Goal: Find specific page/section: Find specific page/section

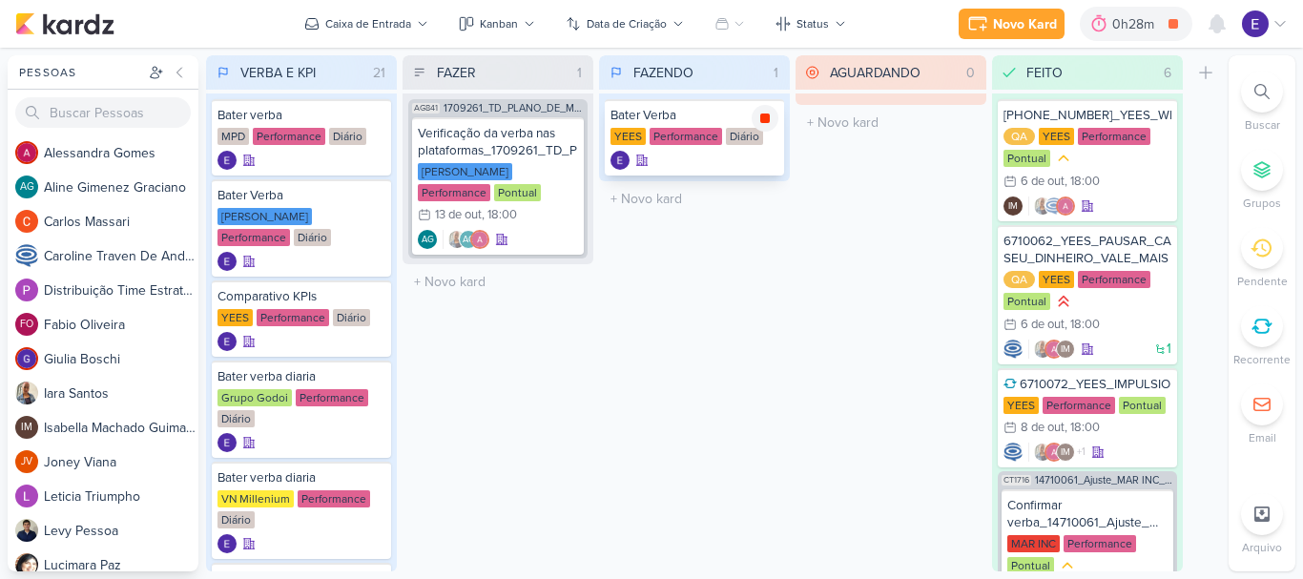
click at [764, 127] on div at bounding box center [765, 118] width 27 height 27
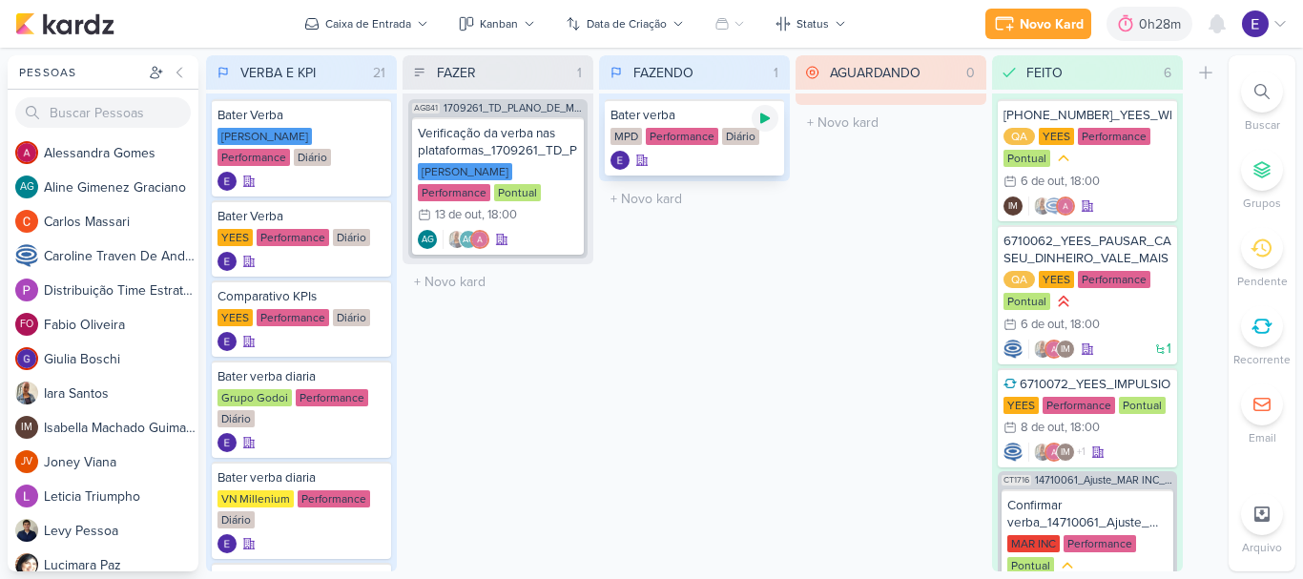
click at [771, 117] on icon at bounding box center [764, 118] width 15 height 15
click at [766, 120] on icon at bounding box center [765, 118] width 10 height 10
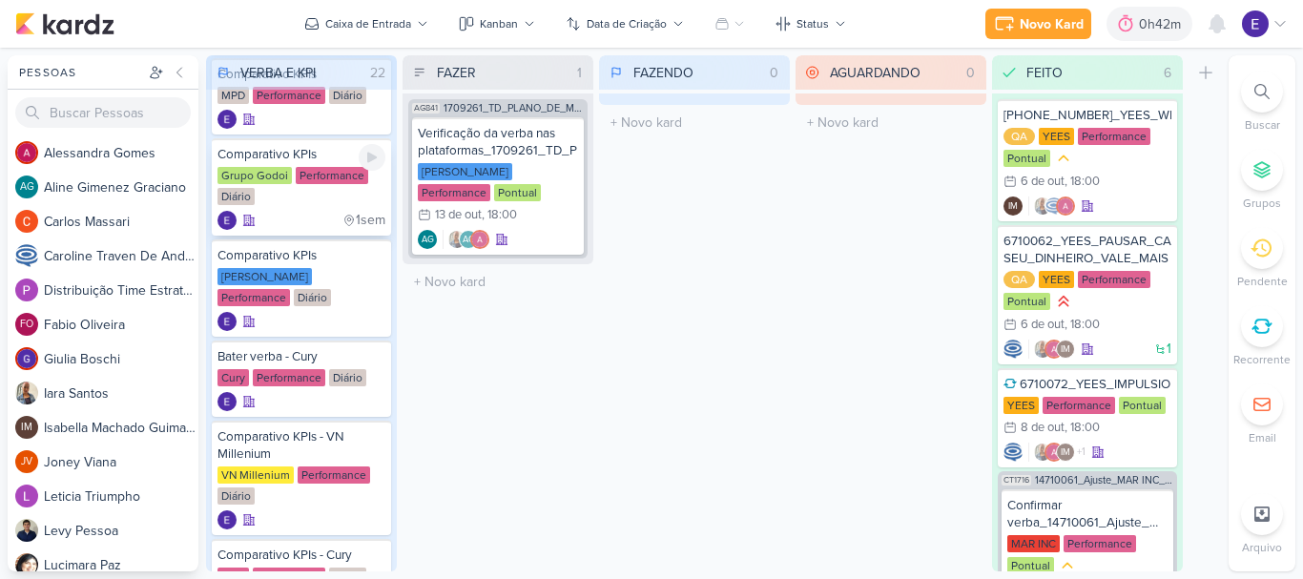
scroll to position [668, 0]
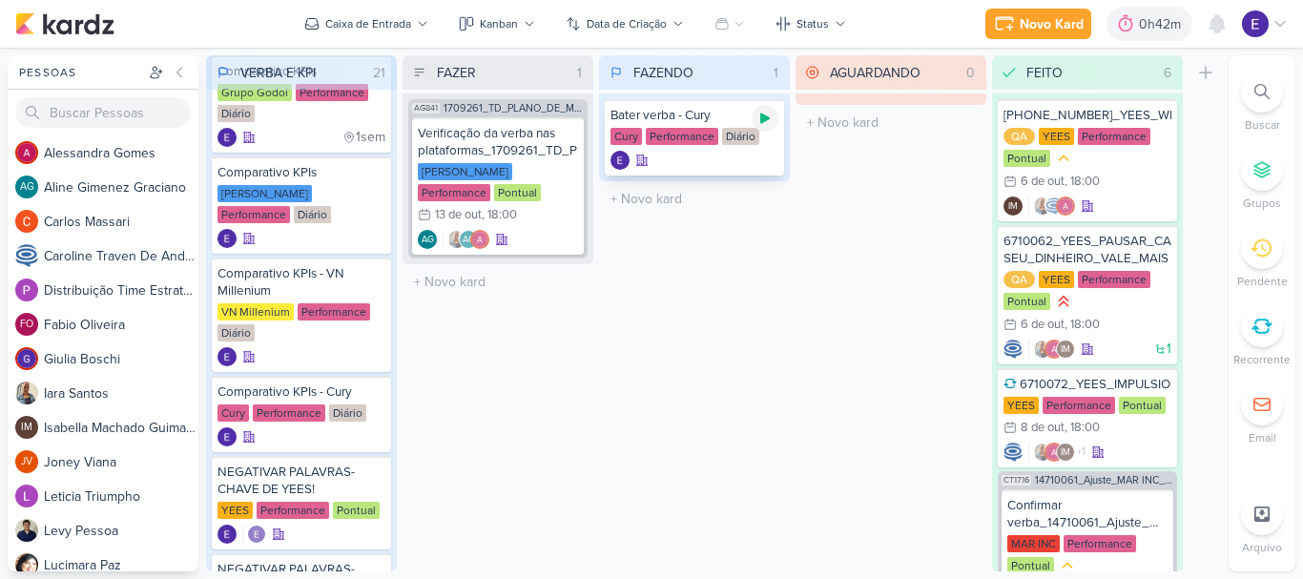
click at [765, 119] on icon at bounding box center [765, 118] width 10 height 10
click at [764, 115] on icon at bounding box center [765, 118] width 10 height 10
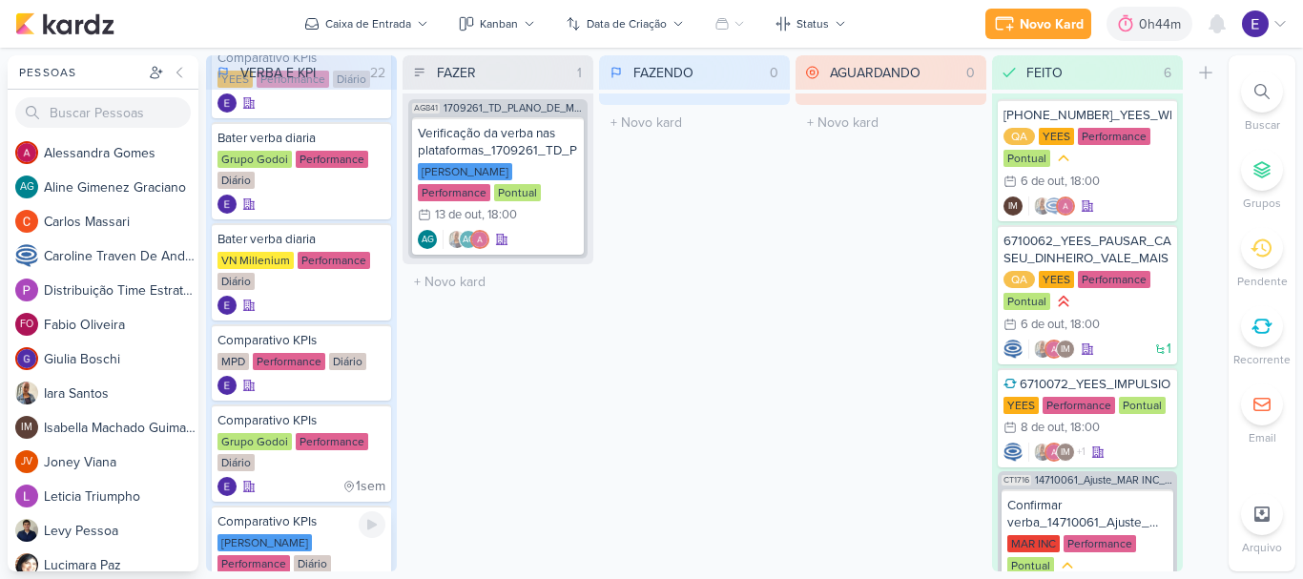
scroll to position [286, 0]
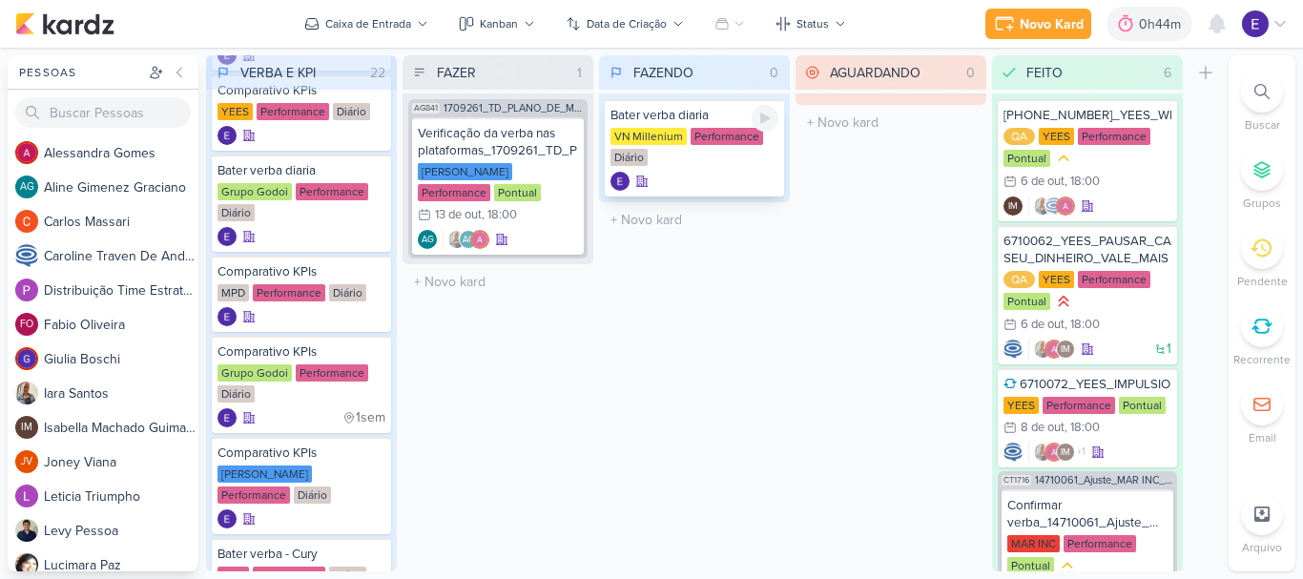
click at [764, 116] on icon at bounding box center [765, 118] width 10 height 10
click at [765, 127] on div at bounding box center [765, 118] width 27 height 27
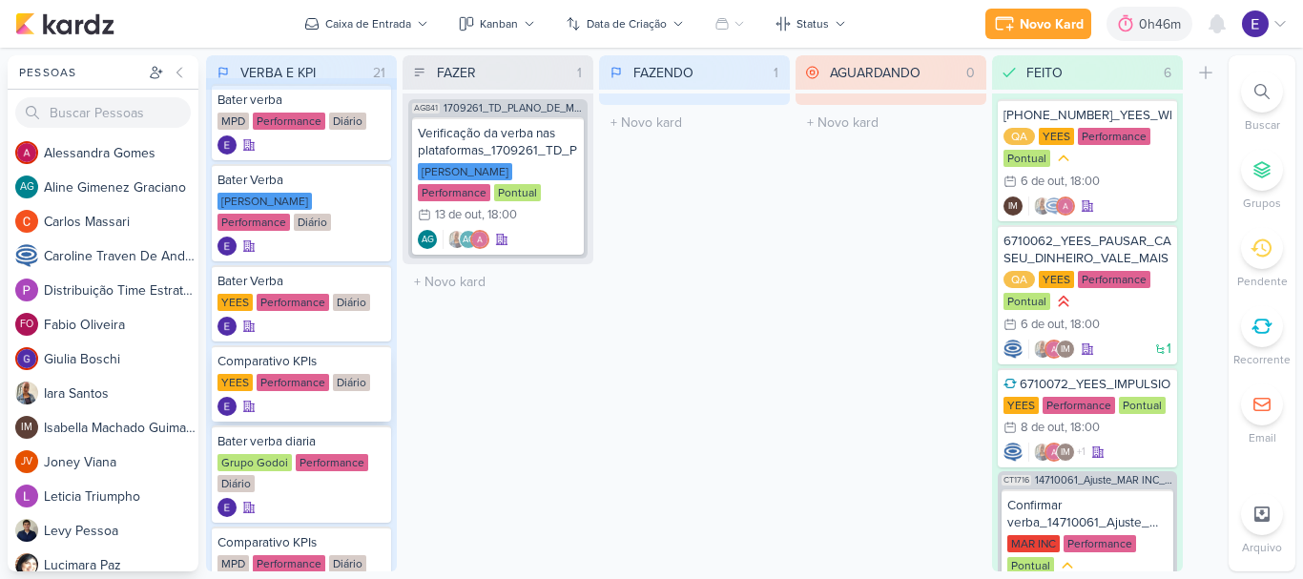
scroll to position [0, 0]
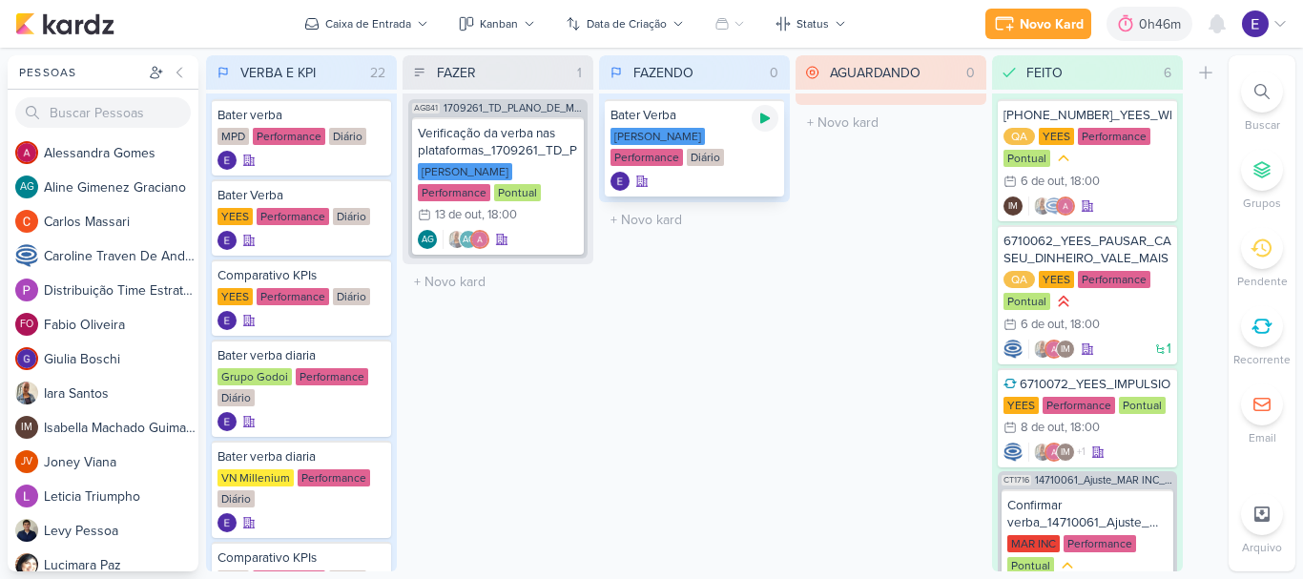
click at [762, 126] on div at bounding box center [765, 118] width 27 height 27
click at [759, 117] on icon at bounding box center [764, 118] width 15 height 15
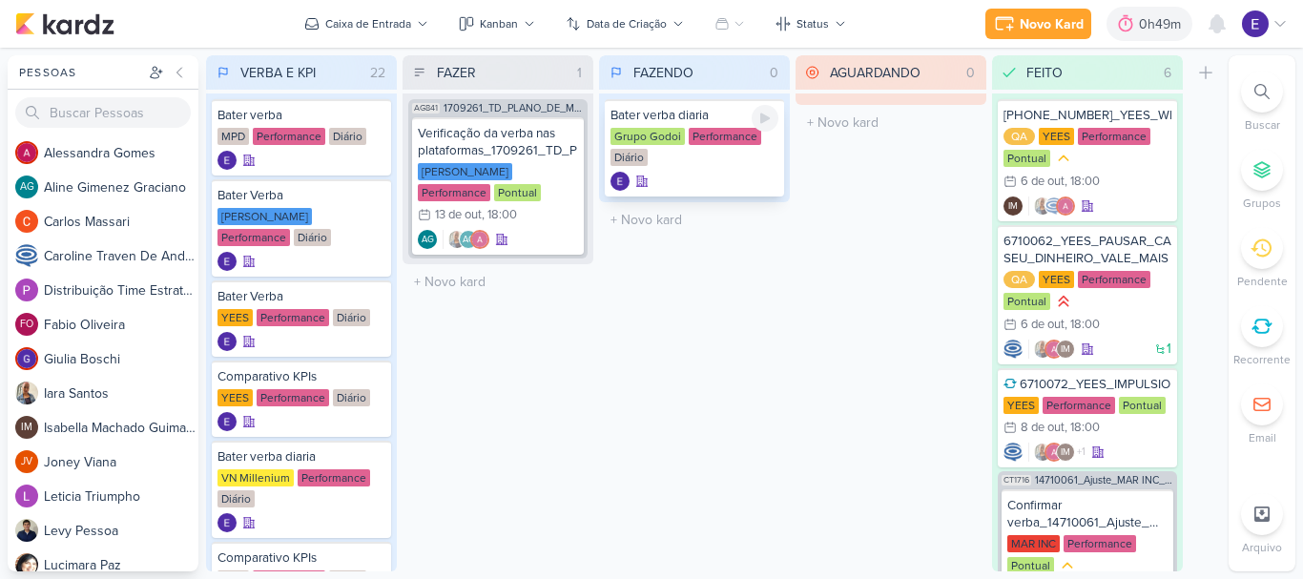
click at [770, 126] on div at bounding box center [765, 118] width 27 height 27
click at [743, 166] on div "Grupo Godoi Performance Diário" at bounding box center [694, 148] width 168 height 40
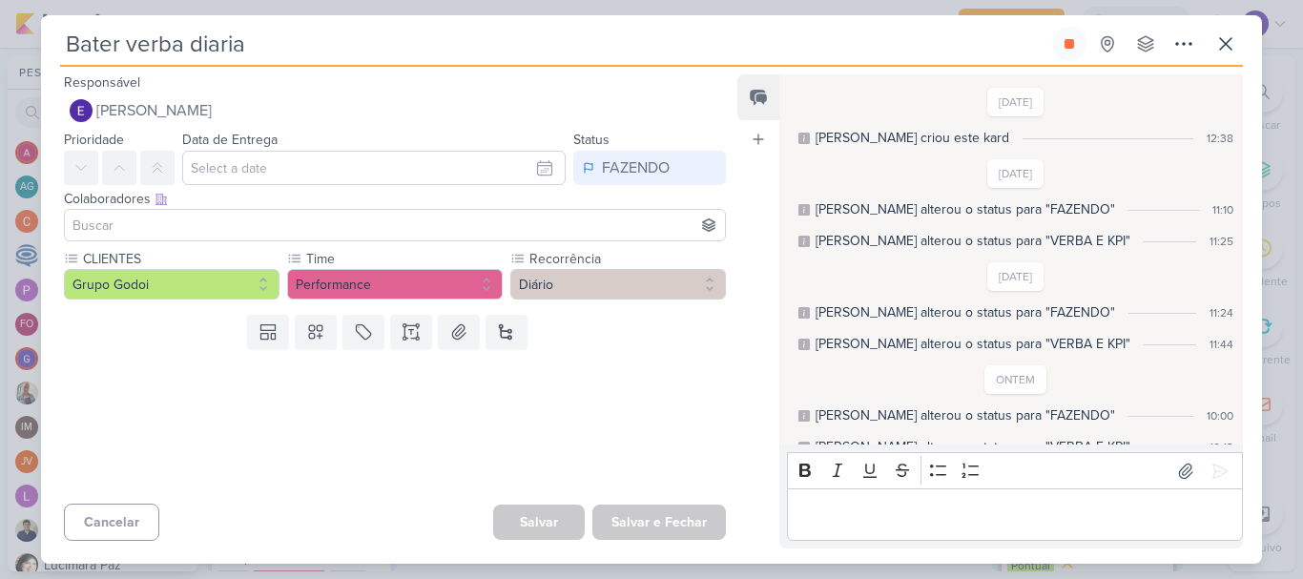
scroll to position [92, 0]
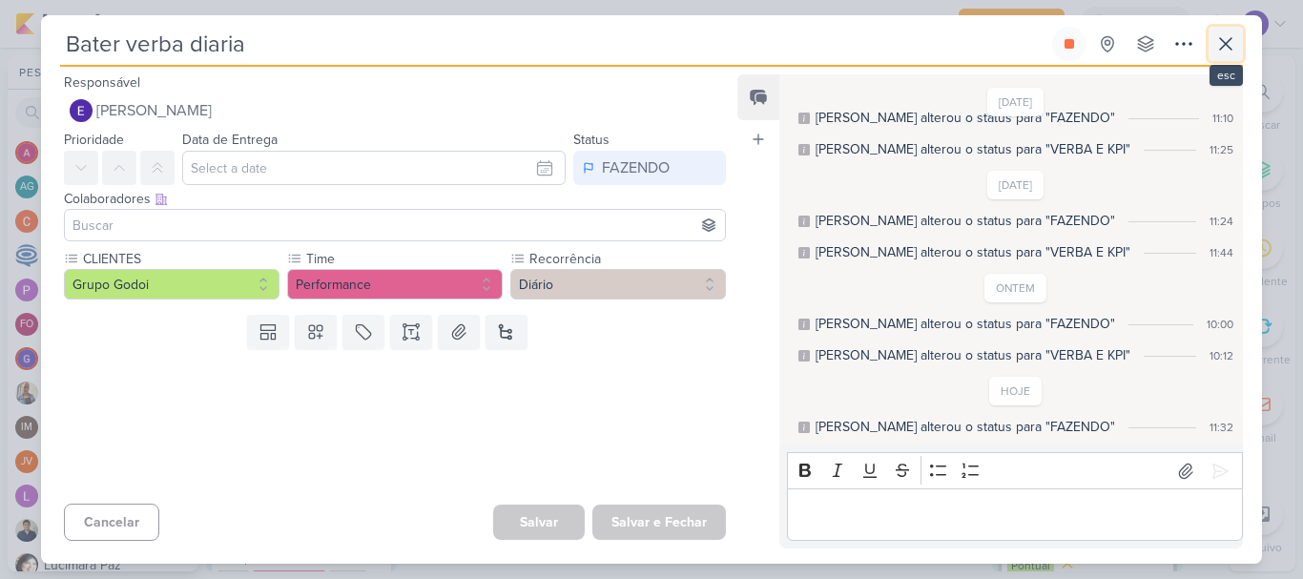
click at [1237, 45] on button at bounding box center [1225, 44] width 34 height 34
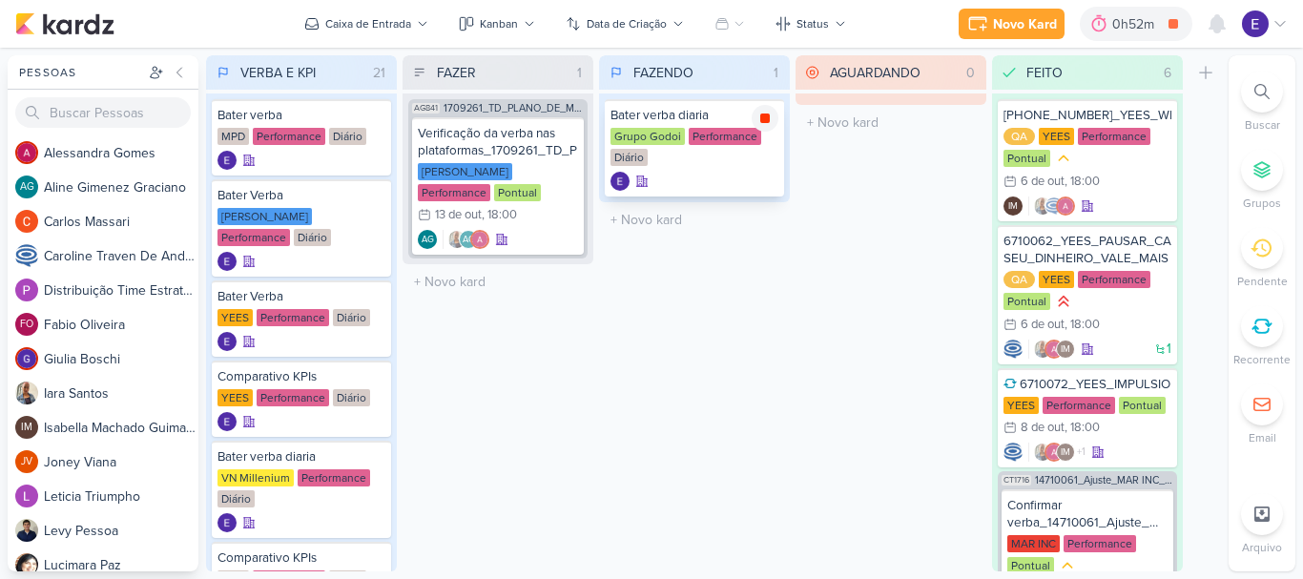
click at [754, 122] on div at bounding box center [765, 118] width 27 height 27
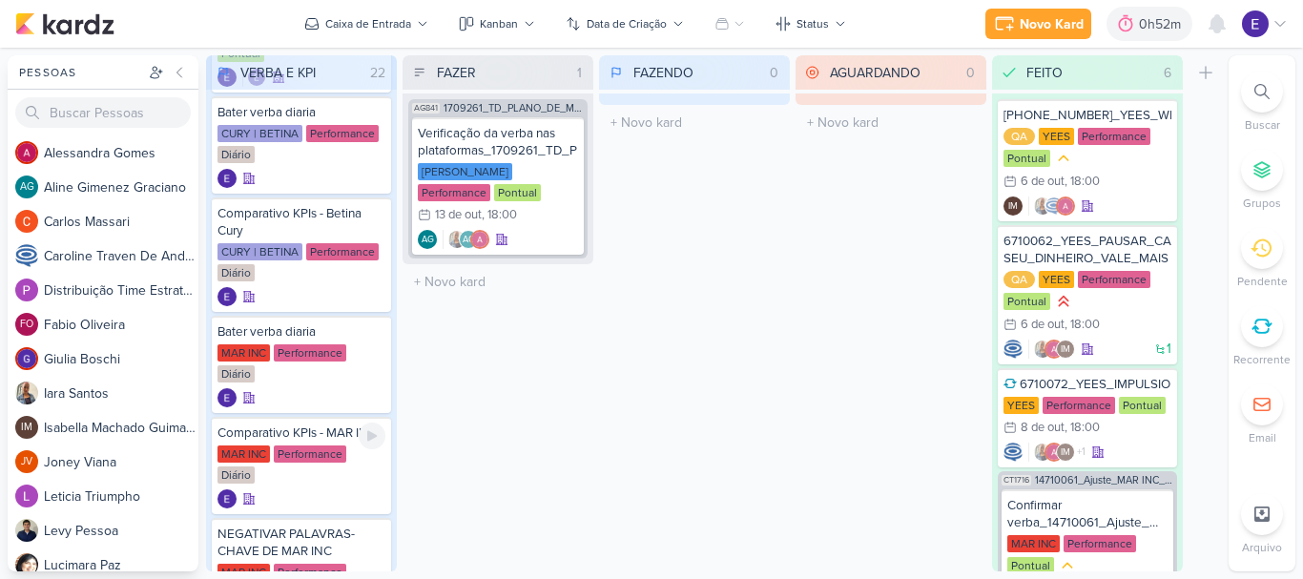
scroll to position [1516, 0]
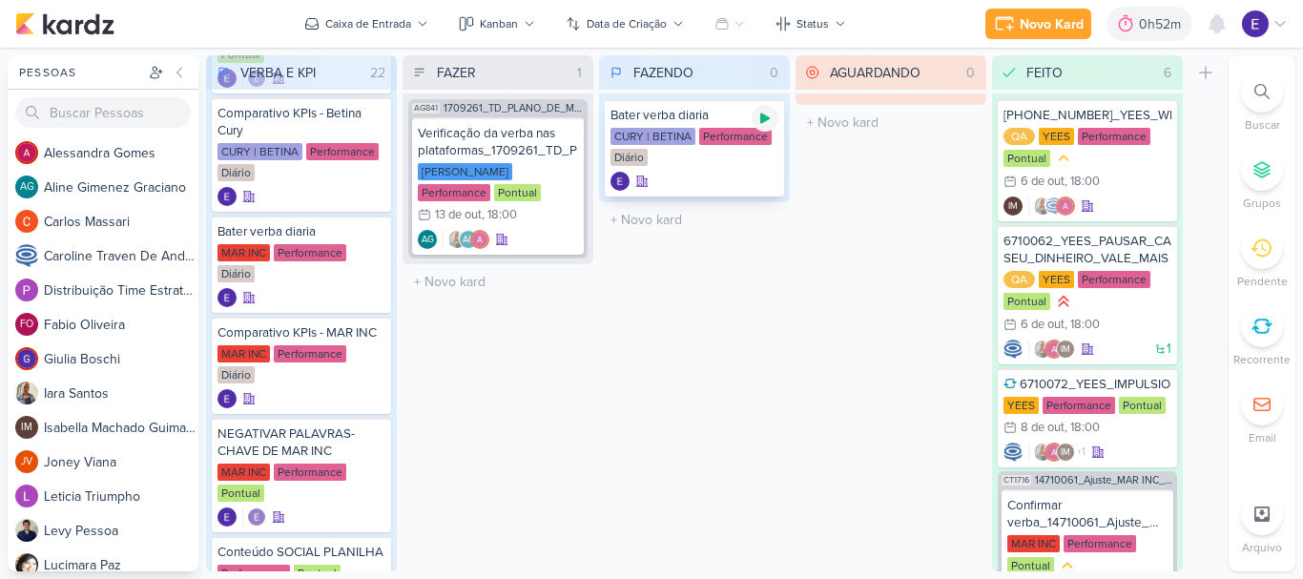
click at [767, 116] on icon at bounding box center [765, 118] width 10 height 10
click at [0, 0] on icon at bounding box center [0, 0] width 0 height 0
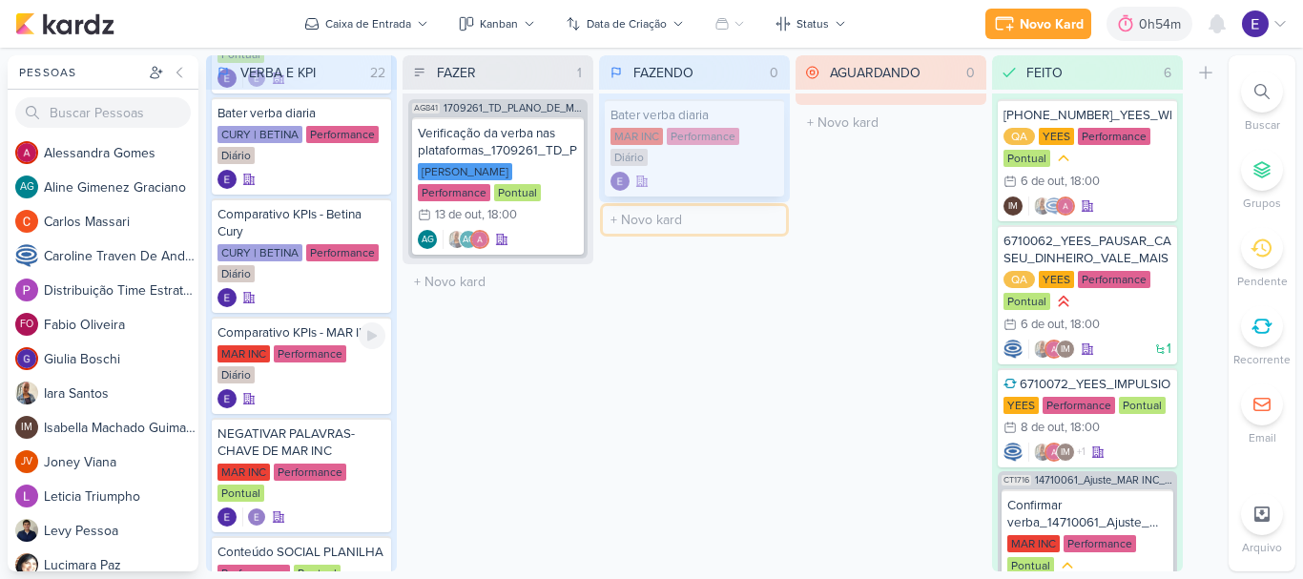
drag, startPoint x: 671, startPoint y: 155, endPoint x: 675, endPoint y: 144, distance: 11.2
click at [675, 144] on div "FAZENDO 0 Mover Para Esquerda Mover Para Direita [GEOGRAPHIC_DATA] Bater verba …" at bounding box center [694, 313] width 191 height 516
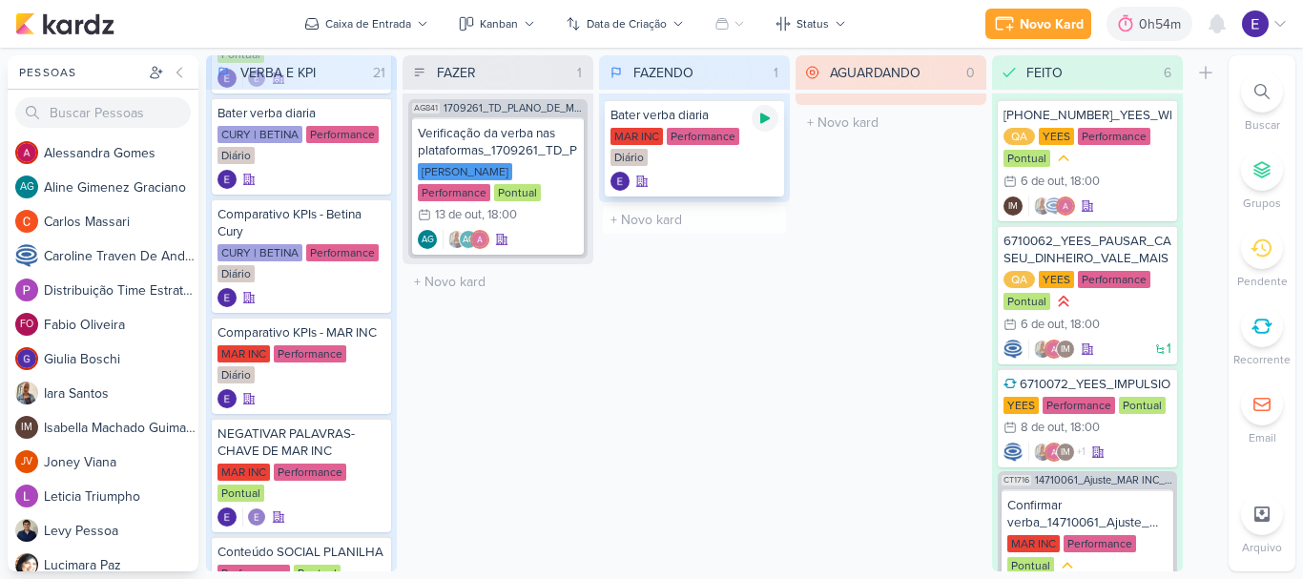
click at [772, 129] on div at bounding box center [765, 118] width 27 height 27
click at [703, 390] on div "FAZENDO 1 Mover Para Esquerda Mover Para Direita [GEOGRAPHIC_DATA] Bater verba …" at bounding box center [694, 313] width 191 height 516
click at [762, 119] on icon at bounding box center [765, 118] width 10 height 10
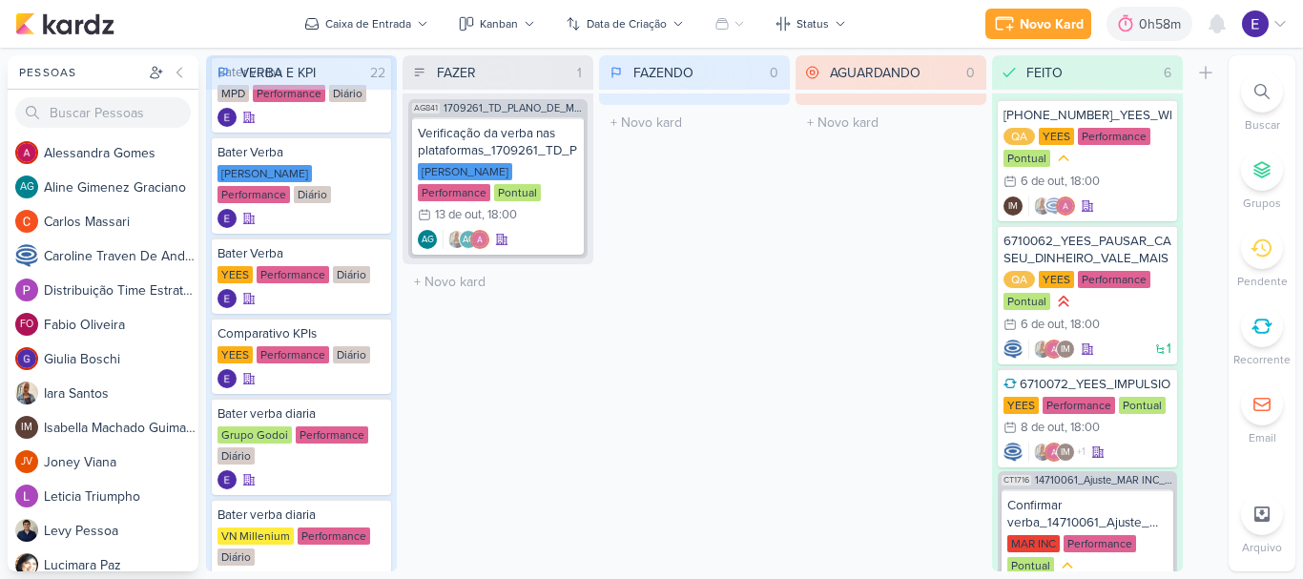
scroll to position [0, 0]
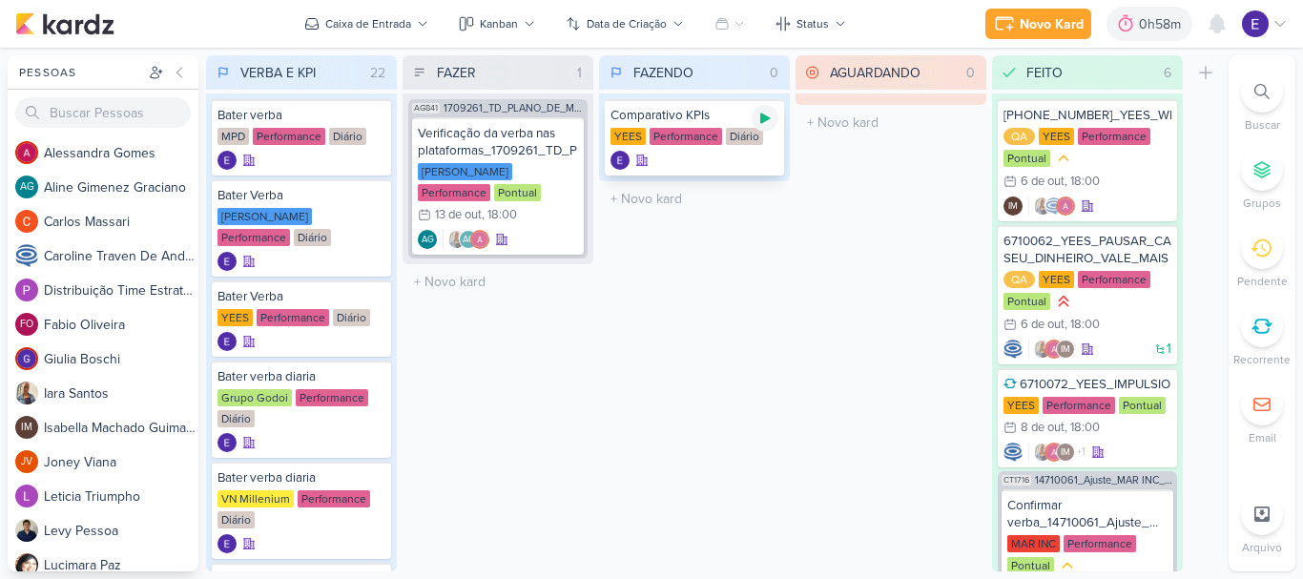
click at [773, 122] on div at bounding box center [765, 118] width 27 height 27
click at [702, 146] on div "YEES Performance Diário" at bounding box center [694, 137] width 168 height 19
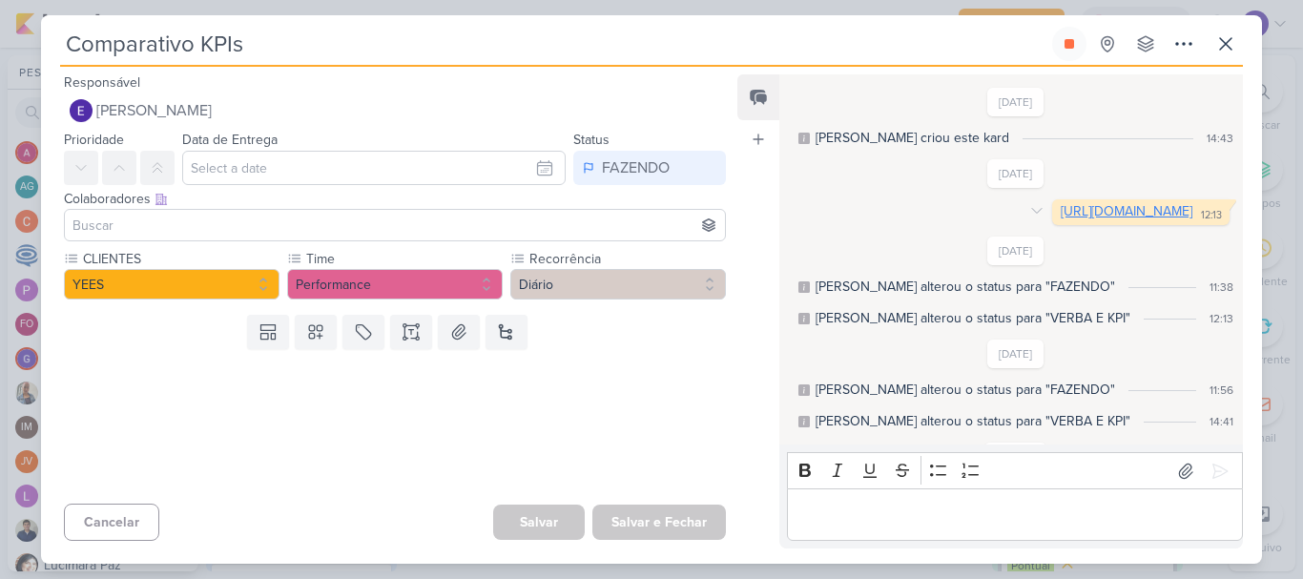
click at [1105, 219] on link "[URL][DOMAIN_NAME]" at bounding box center [1127, 211] width 132 height 16
click at [1073, 56] on button at bounding box center [1069, 44] width 34 height 34
click at [1224, 45] on icon at bounding box center [1225, 43] width 11 height 11
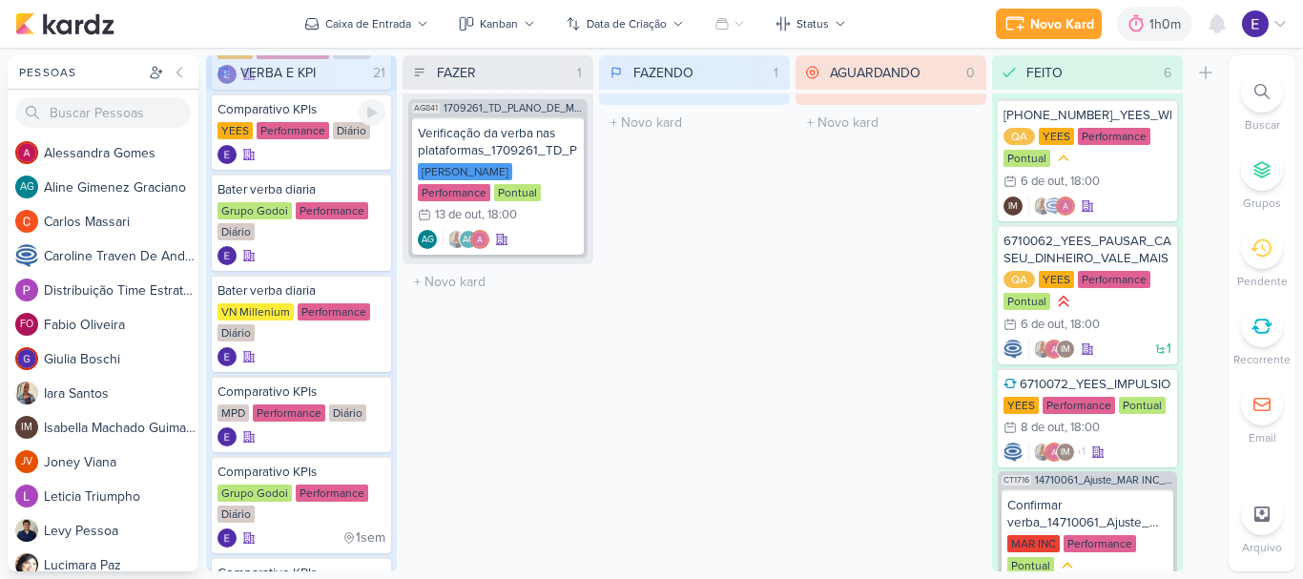
scroll to position [381, 0]
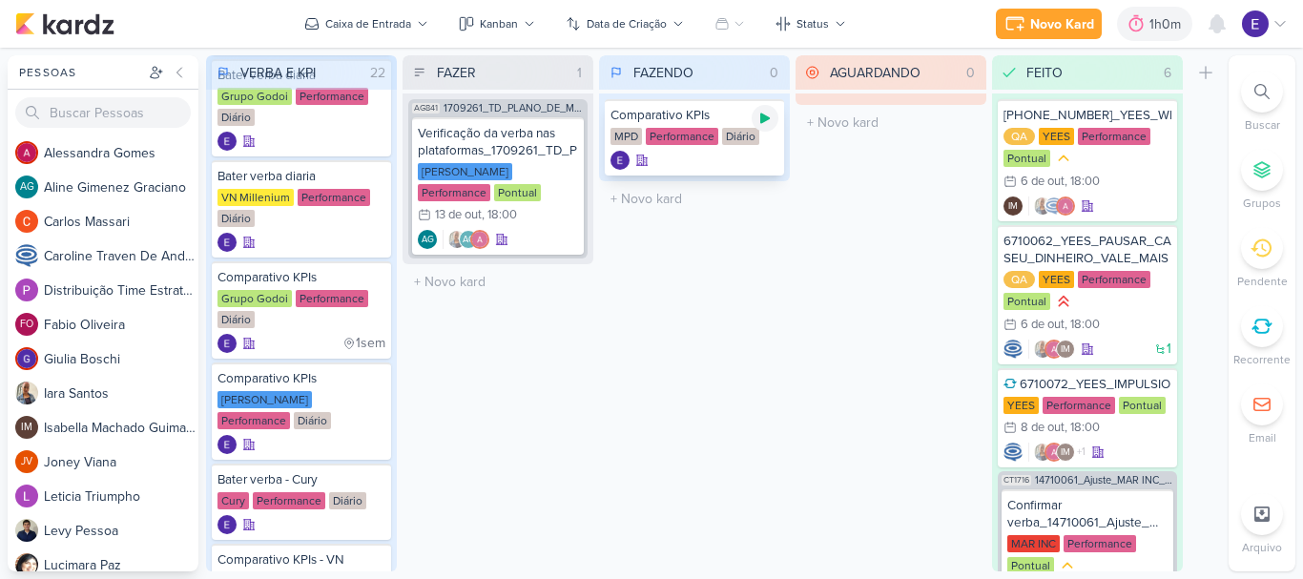
click at [763, 122] on icon at bounding box center [765, 118] width 10 height 10
click at [750, 157] on div at bounding box center [694, 160] width 168 height 19
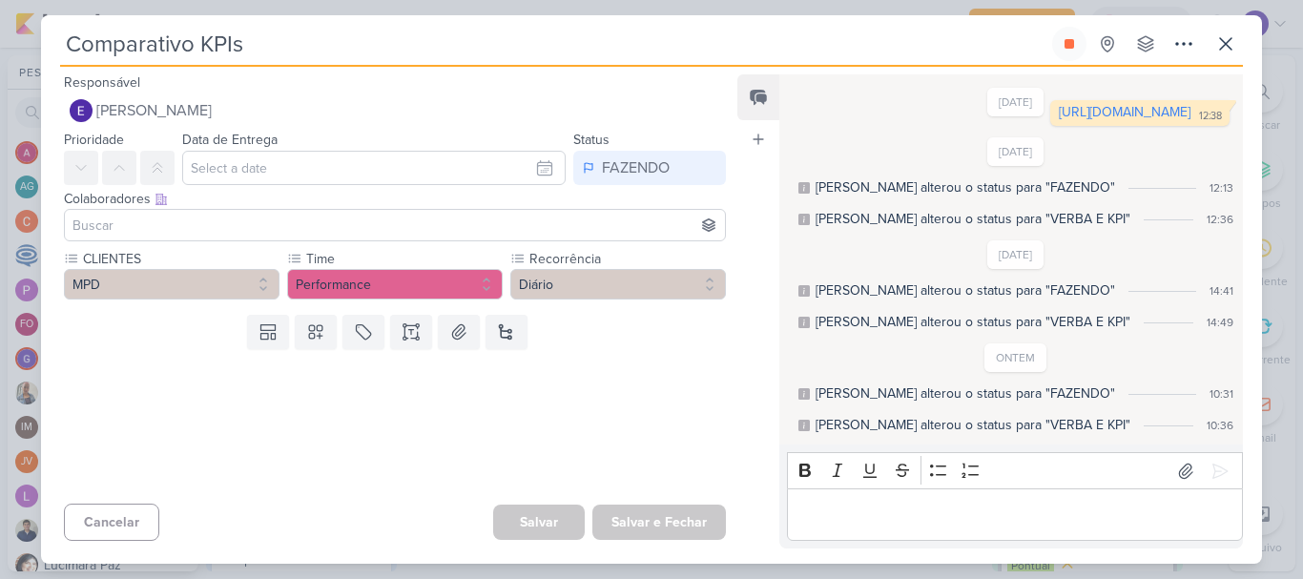
scroll to position [0, 0]
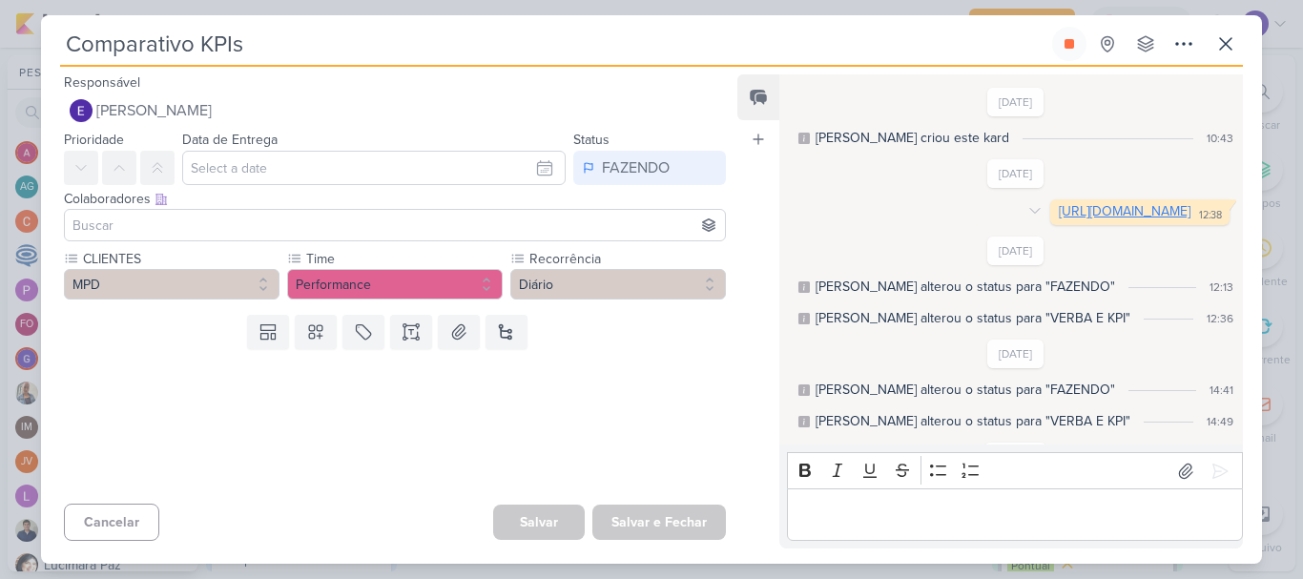
click at [1059, 219] on link "[URL][DOMAIN_NAME]" at bounding box center [1125, 211] width 132 height 16
click at [1076, 46] on icon at bounding box center [1068, 43] width 15 height 15
click at [1215, 43] on icon at bounding box center [1225, 43] width 23 height 23
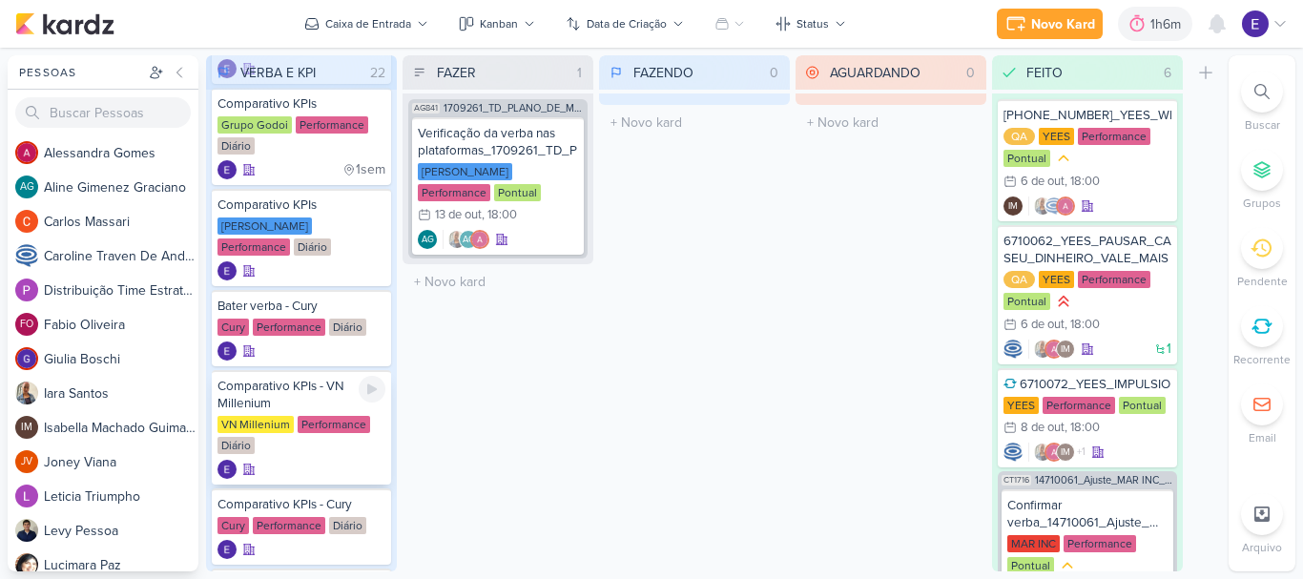
scroll to position [763, 0]
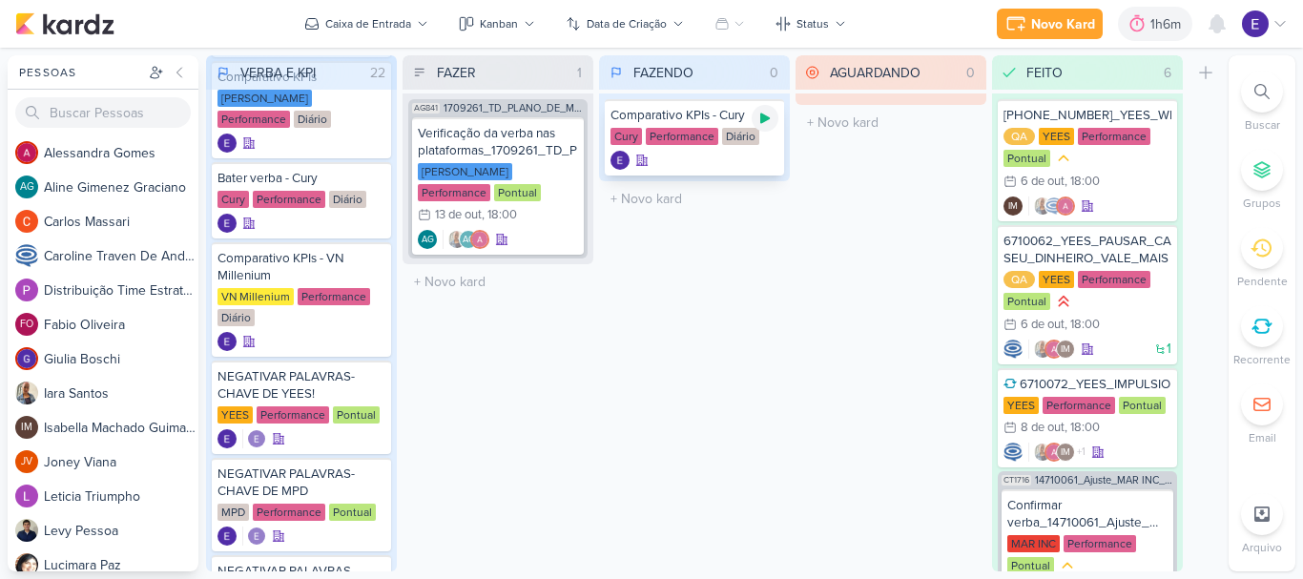
click at [753, 116] on div at bounding box center [765, 118] width 27 height 27
click at [732, 145] on div "Cury Performance Diário" at bounding box center [694, 137] width 168 height 19
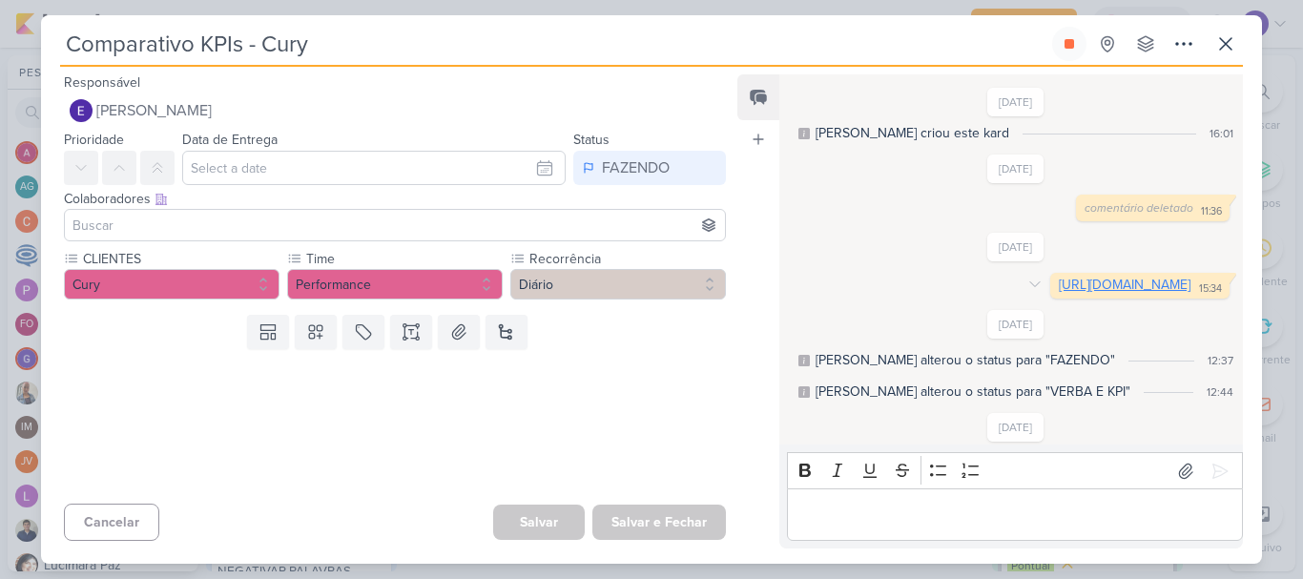
scroll to position [0, 0]
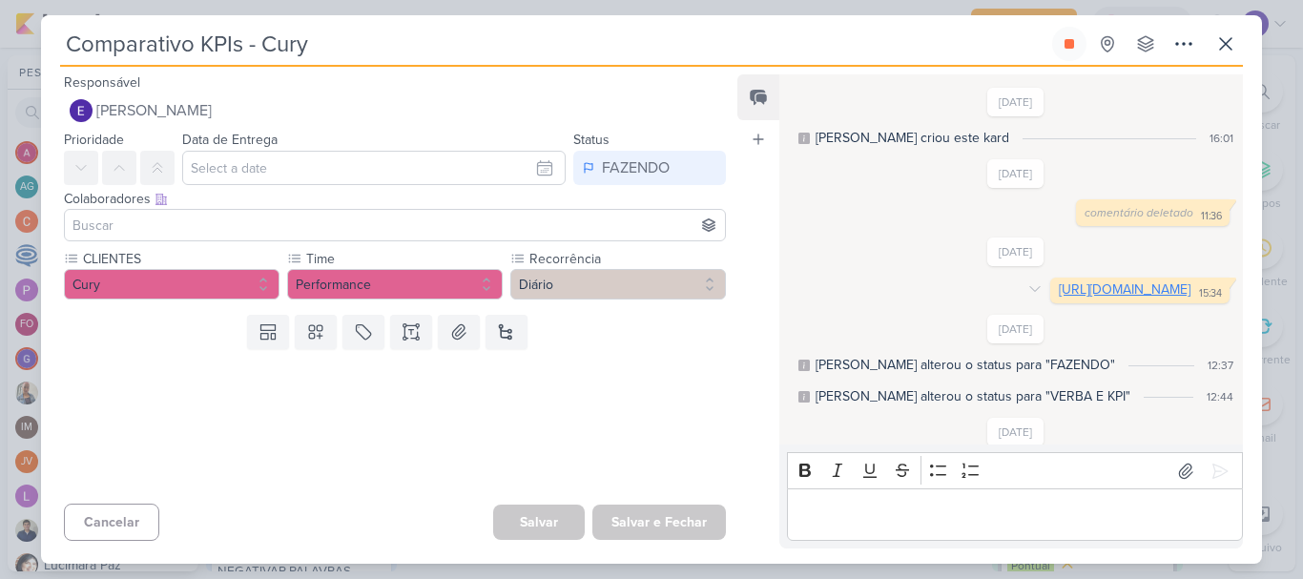
click at [1059, 298] on link "[URL][DOMAIN_NAME]" at bounding box center [1125, 289] width 132 height 16
click at [1055, 52] on button at bounding box center [1069, 44] width 34 height 34
click at [1228, 45] on icon at bounding box center [1225, 43] width 23 height 23
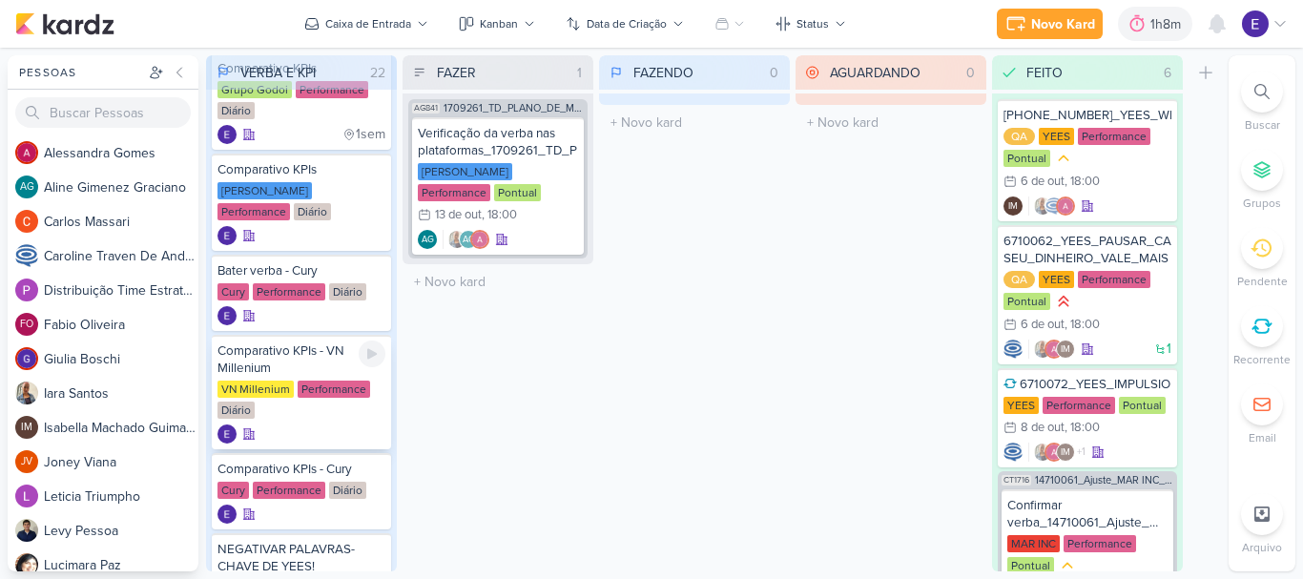
scroll to position [668, 0]
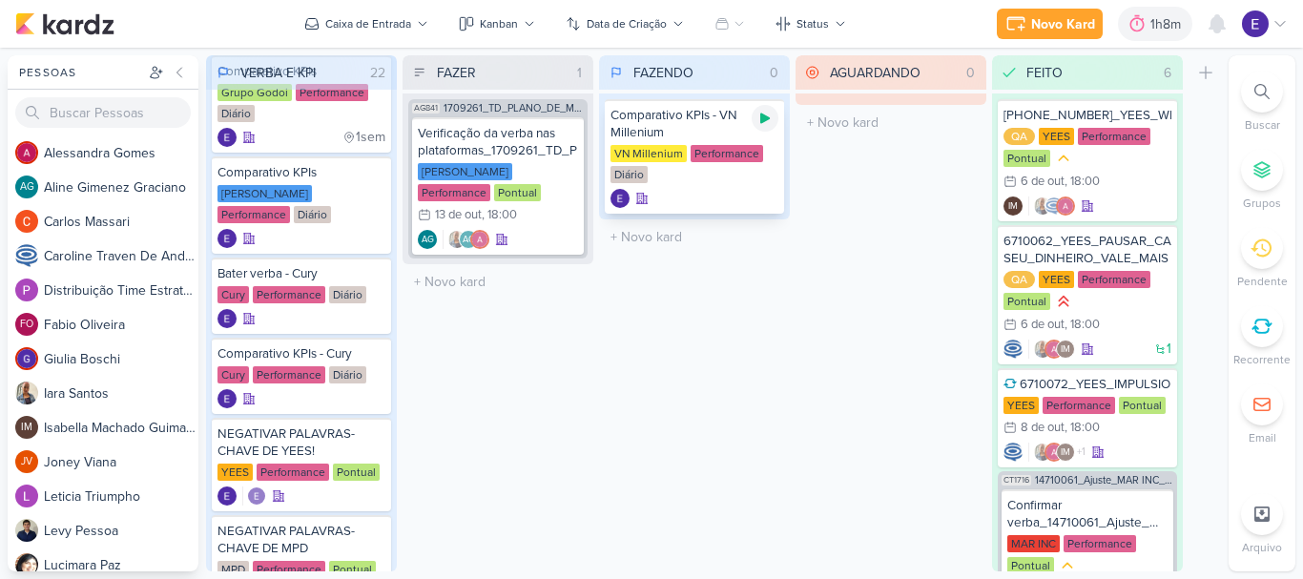
click at [764, 115] on icon at bounding box center [765, 118] width 10 height 10
click at [704, 156] on div "Performance" at bounding box center [726, 153] width 72 height 17
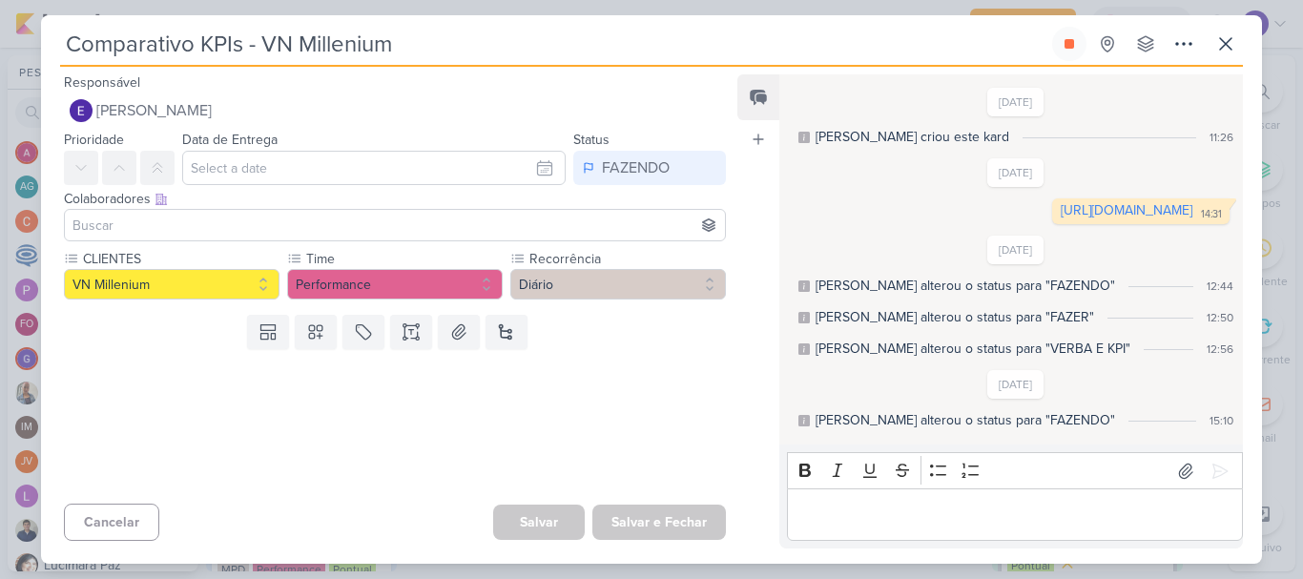
scroll to position [0, 0]
click at [1061, 219] on link "[URL][DOMAIN_NAME]" at bounding box center [1127, 211] width 132 height 16
click at [1054, 46] on button at bounding box center [1069, 44] width 34 height 34
click at [1225, 44] on icon at bounding box center [1225, 43] width 23 height 23
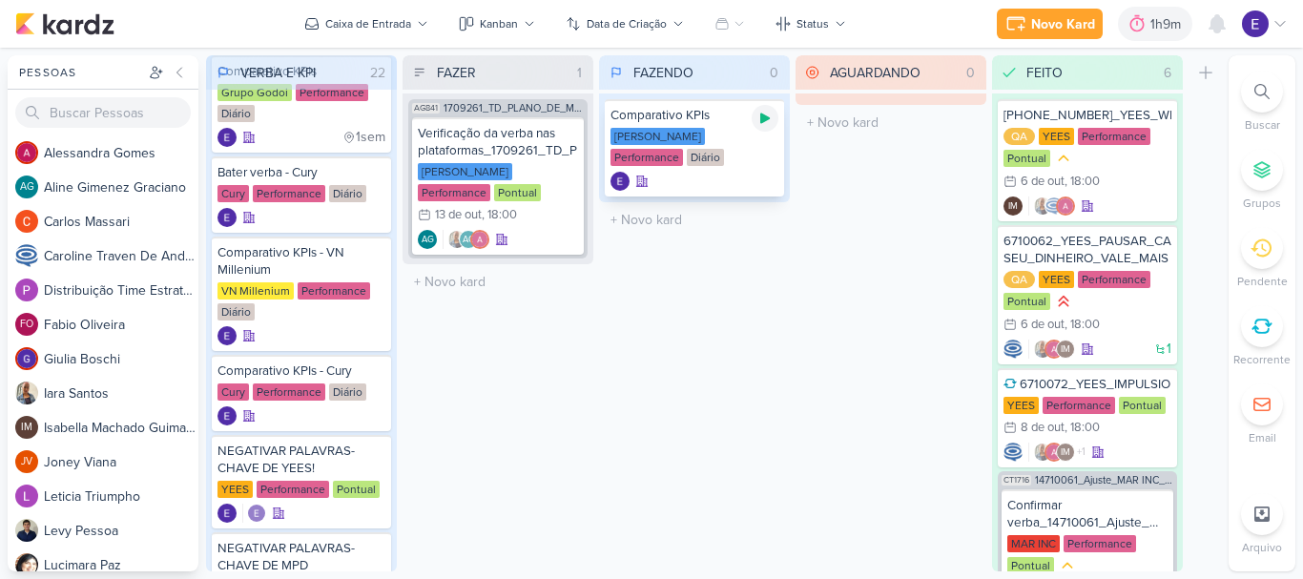
click at [763, 119] on icon at bounding box center [765, 118] width 10 height 10
click at [691, 133] on div "[PERSON_NAME]" at bounding box center [657, 136] width 94 height 17
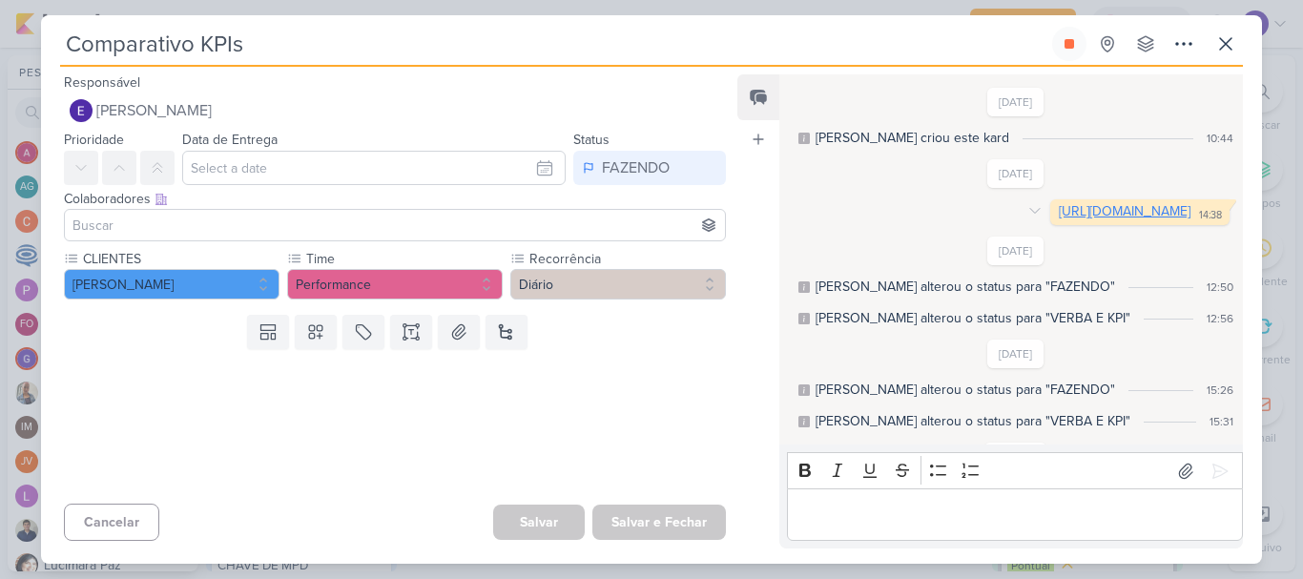
click at [1059, 219] on link "[URL][DOMAIN_NAME]" at bounding box center [1125, 211] width 132 height 16
click at [1061, 52] on button at bounding box center [1069, 44] width 34 height 34
click at [1233, 41] on icon at bounding box center [1225, 43] width 23 height 23
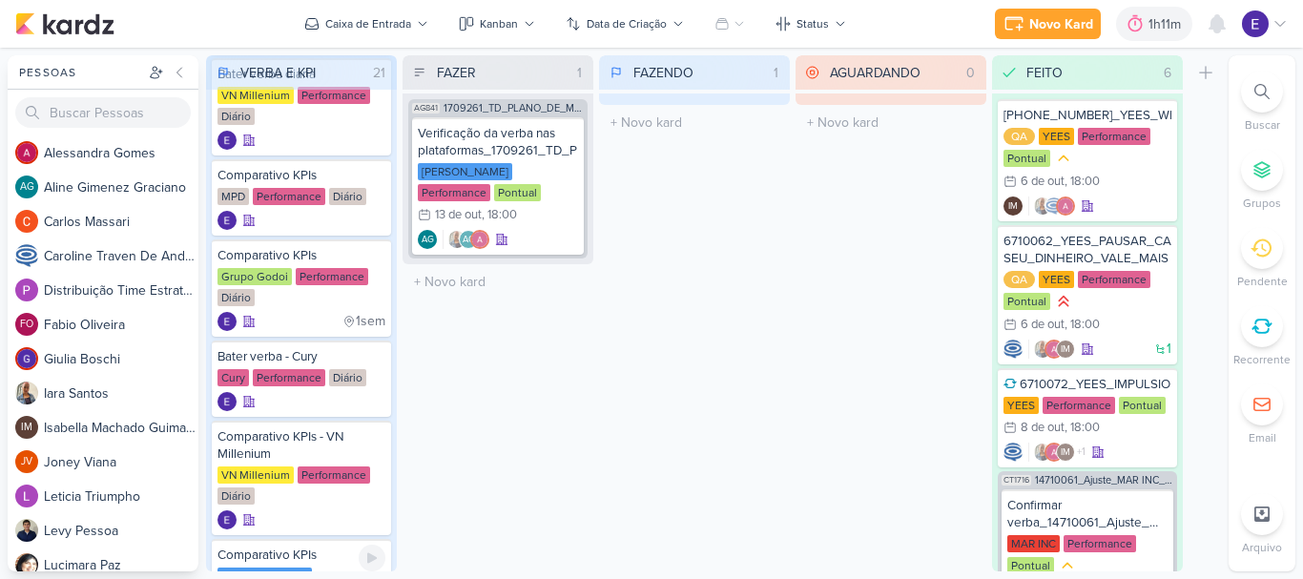
scroll to position [477, 0]
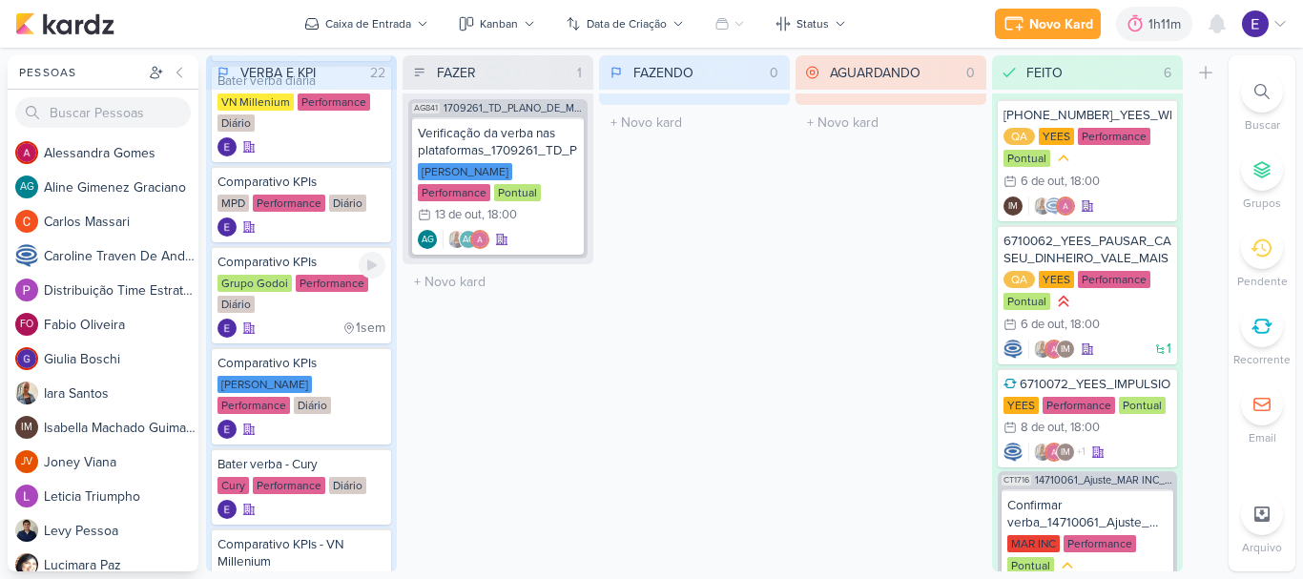
click at [668, 150] on div "FAZENDO 0 Mover Para Esquerda Mover Para Direita [GEOGRAPHIC_DATA] O título do …" at bounding box center [694, 313] width 191 height 516
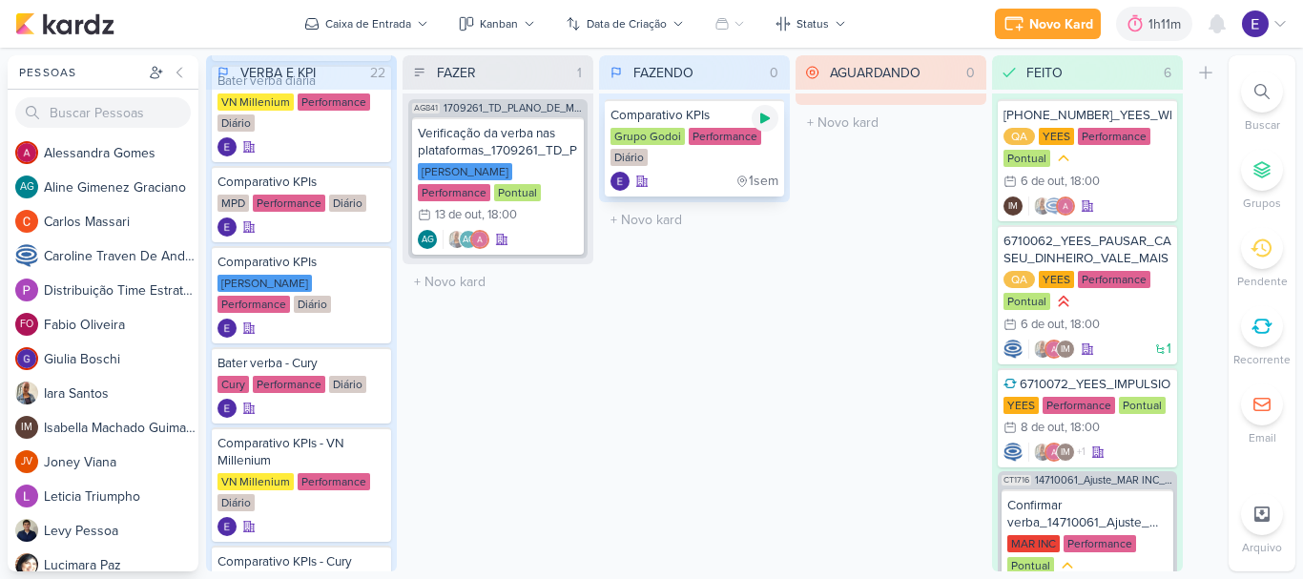
click at [770, 125] on icon at bounding box center [764, 118] width 15 height 15
click at [731, 169] on div "Comparativo KPIs Grupo Godoi Performance Diário 1sem" at bounding box center [694, 147] width 179 height 97
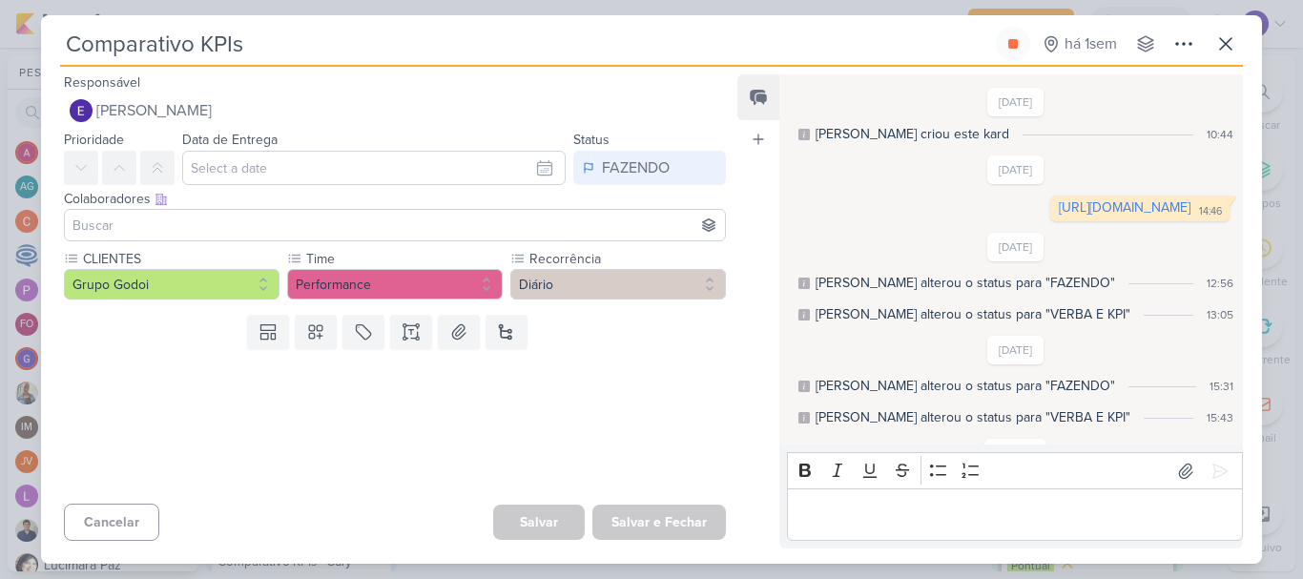
scroll to position [0, 0]
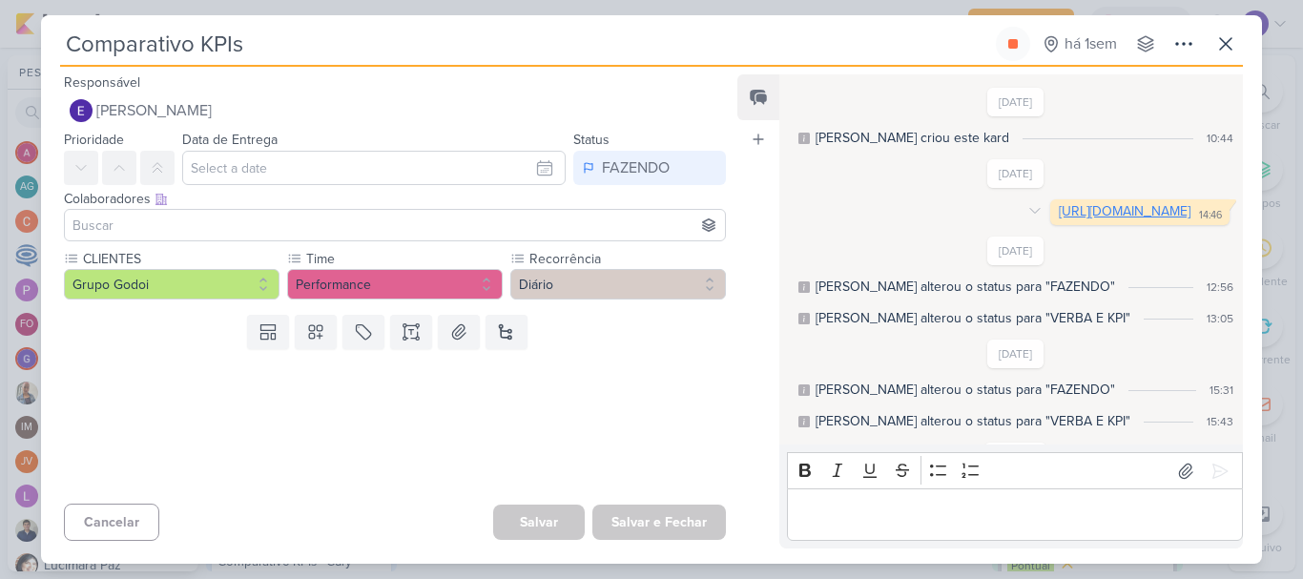
click at [1059, 219] on link "[URL][DOMAIN_NAME]" at bounding box center [1125, 211] width 132 height 16
click at [1220, 37] on icon at bounding box center [1225, 43] width 23 height 23
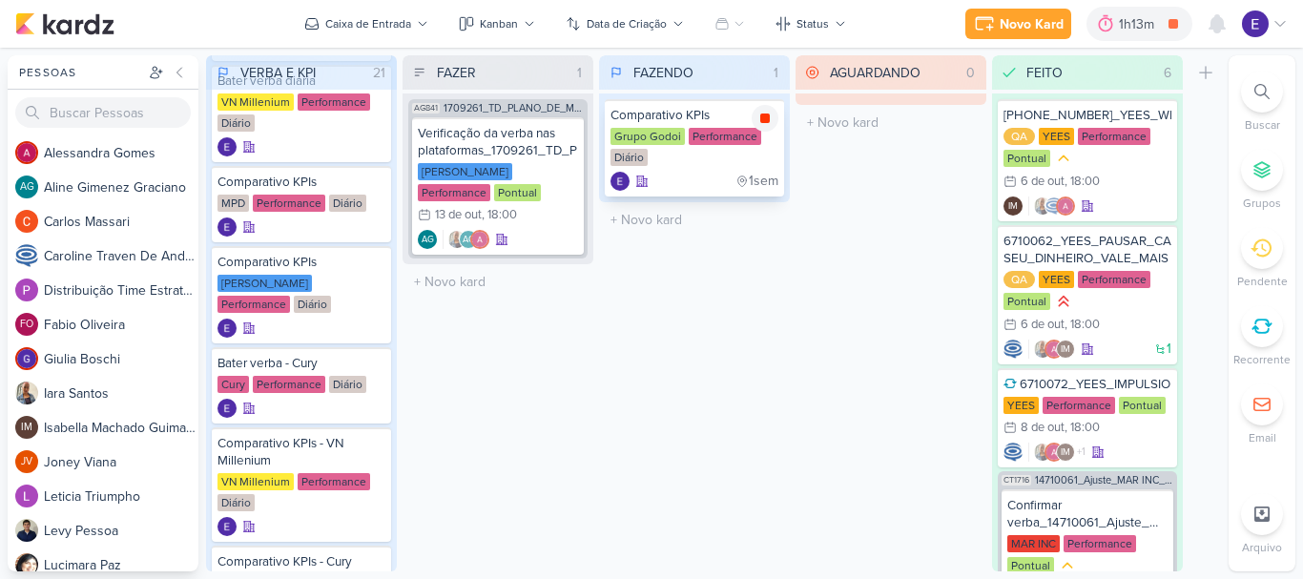
click at [767, 116] on icon at bounding box center [765, 118] width 10 height 10
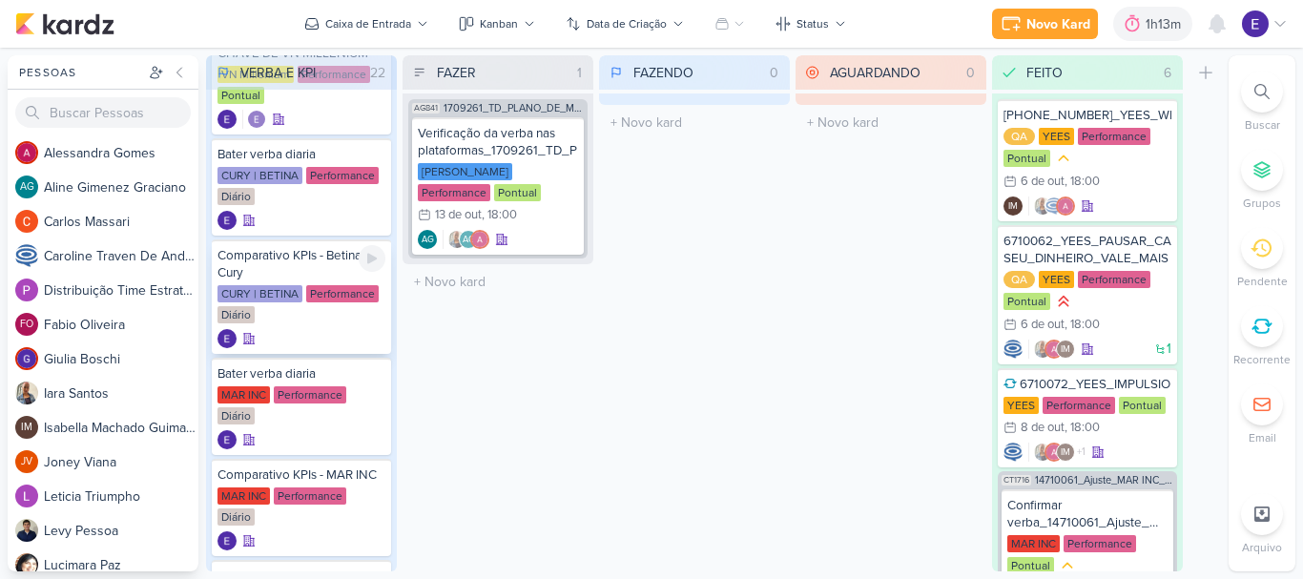
scroll to position [1421, 0]
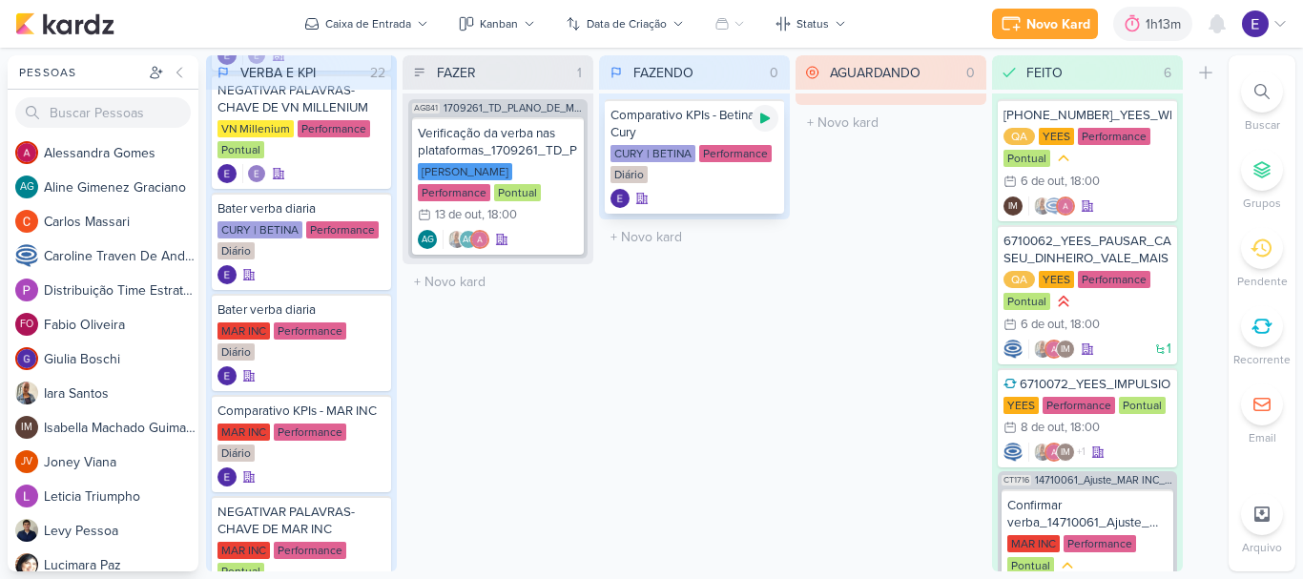
click at [768, 116] on icon at bounding box center [764, 118] width 15 height 15
click at [725, 180] on div "CURY | BETINA Performance Diário" at bounding box center [694, 165] width 168 height 40
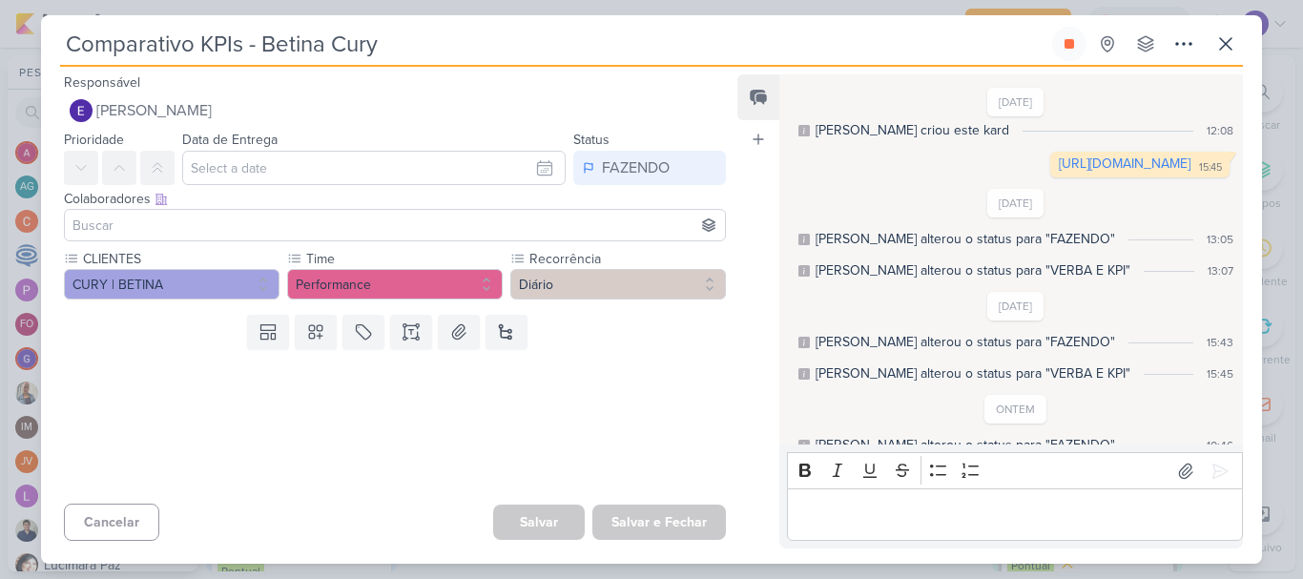
scroll to position [0, 0]
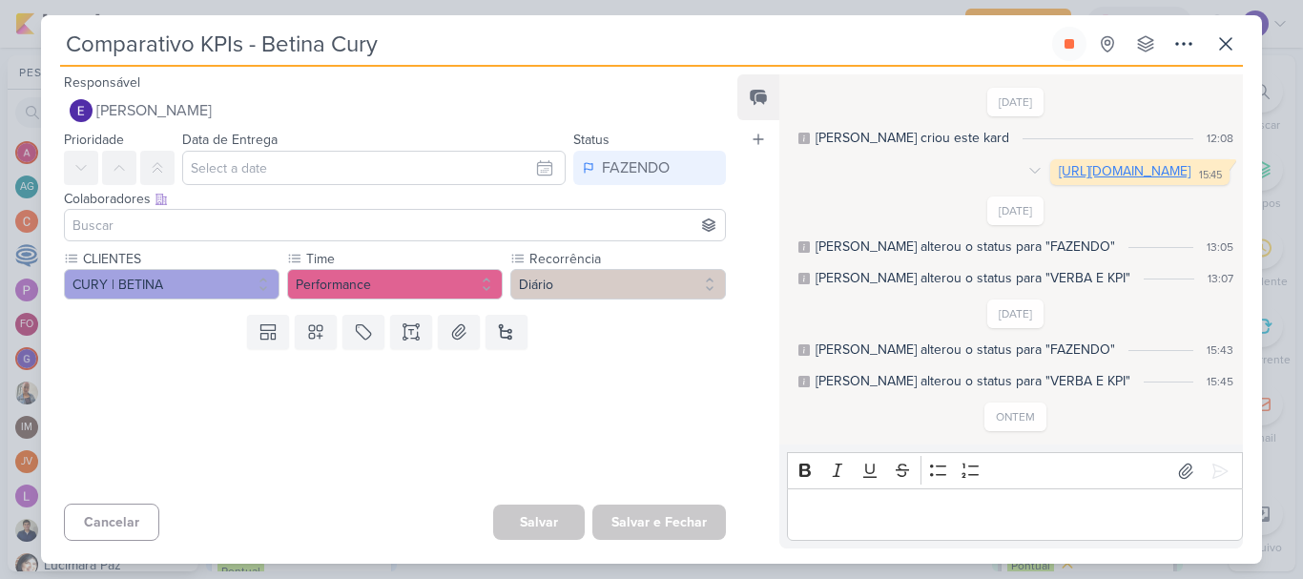
click at [1059, 179] on link "[URL][DOMAIN_NAME]" at bounding box center [1125, 171] width 132 height 16
click at [1061, 48] on button at bounding box center [1069, 44] width 34 height 34
click at [1229, 44] on icon at bounding box center [1225, 43] width 23 height 23
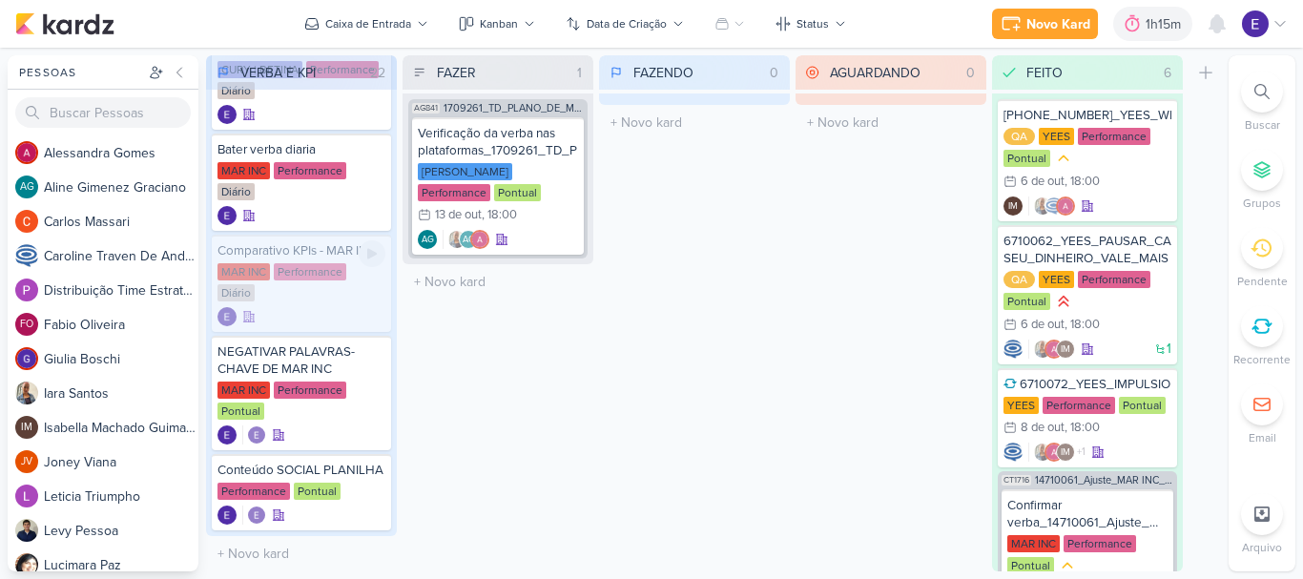
scroll to position [1606, 0]
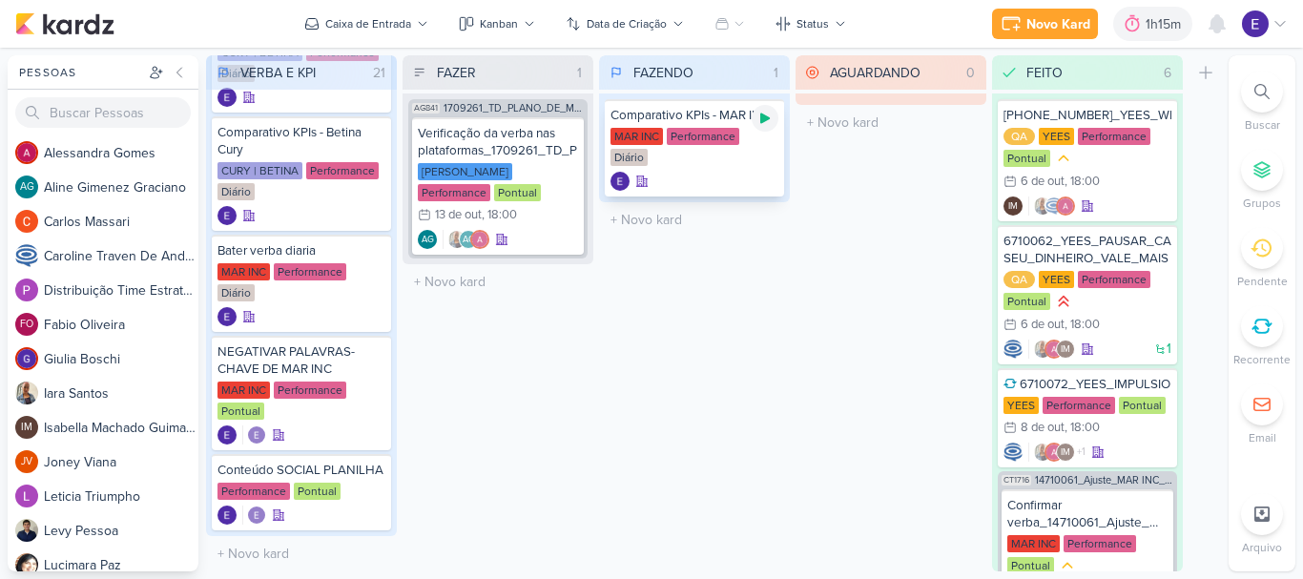
click at [768, 117] on icon at bounding box center [765, 118] width 10 height 10
click at [865, 349] on div "AGUARDANDO 0 Mover Para Esquerda Mover Para Direita [GEOGRAPHIC_DATA] O título …" at bounding box center [890, 313] width 191 height 516
click at [715, 159] on div "MAR INC Performance Diário" at bounding box center [694, 148] width 168 height 40
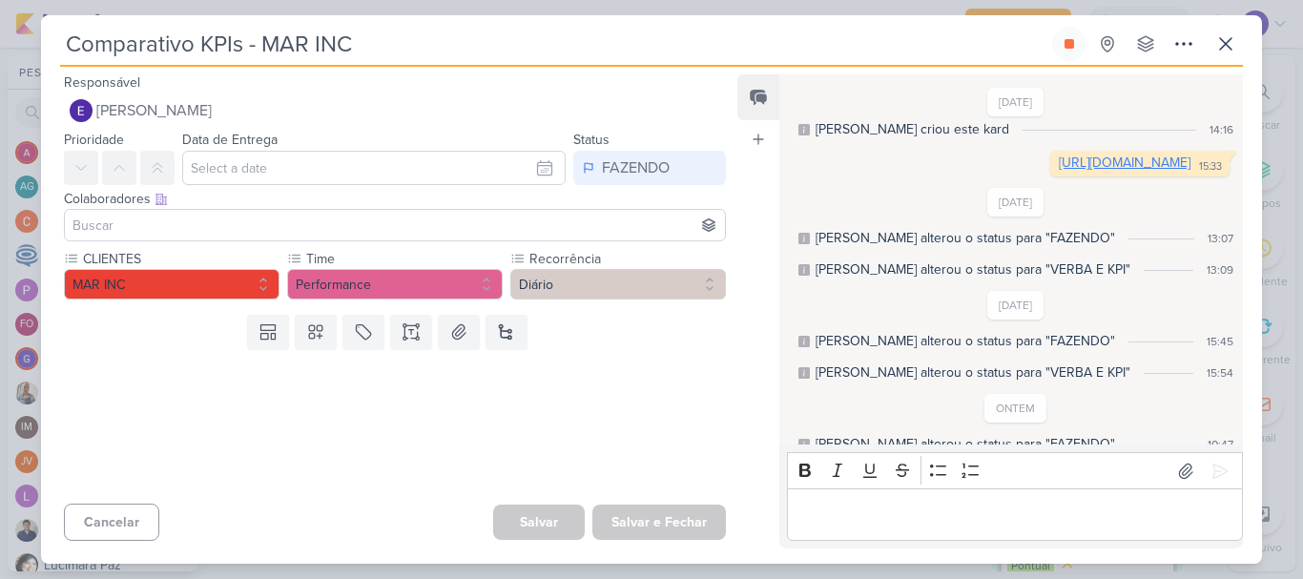
scroll to position [0, 0]
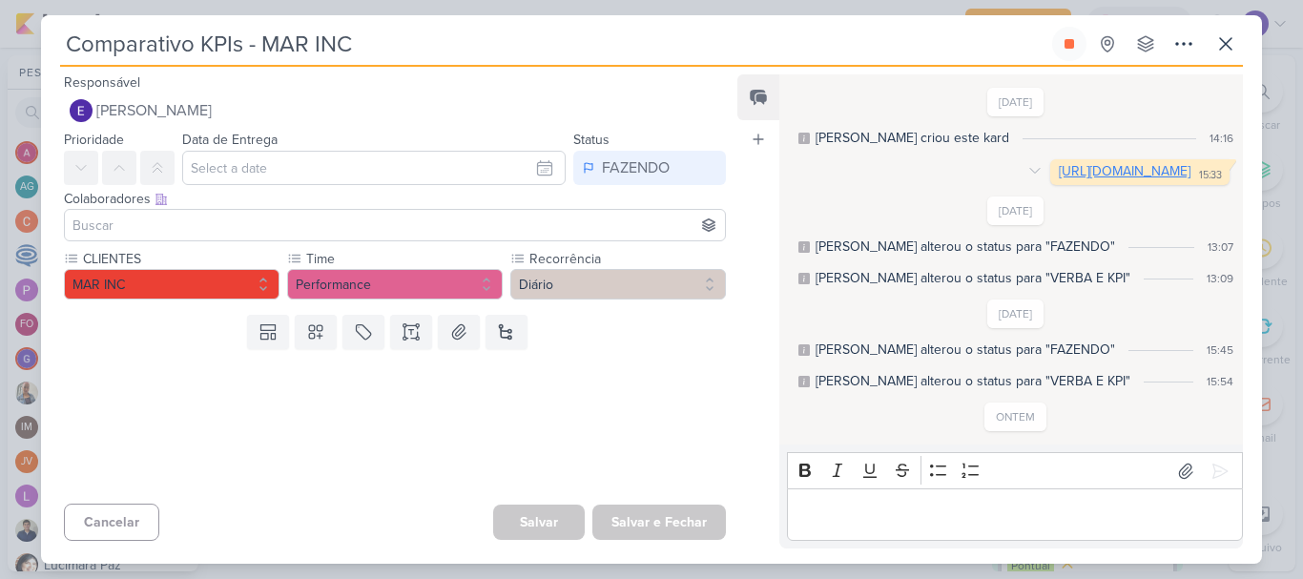
click at [1059, 179] on link "[URL][DOMAIN_NAME]" at bounding box center [1125, 171] width 132 height 16
click at [1079, 51] on button at bounding box center [1069, 44] width 34 height 34
click at [1226, 48] on icon at bounding box center [1225, 43] width 23 height 23
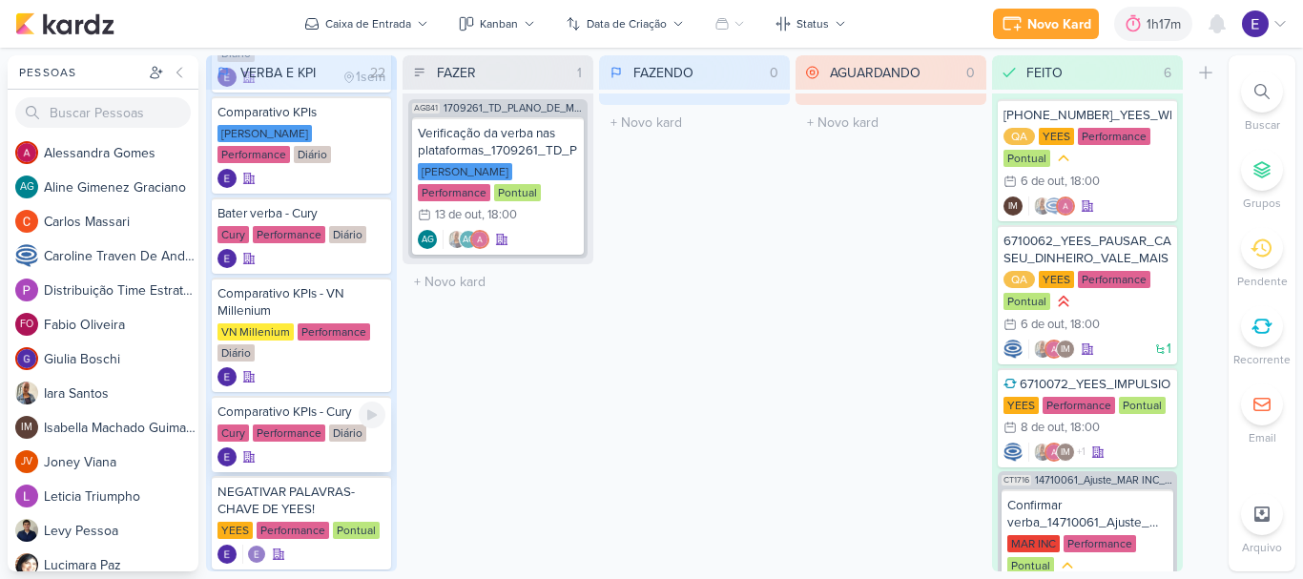
scroll to position [849, 0]
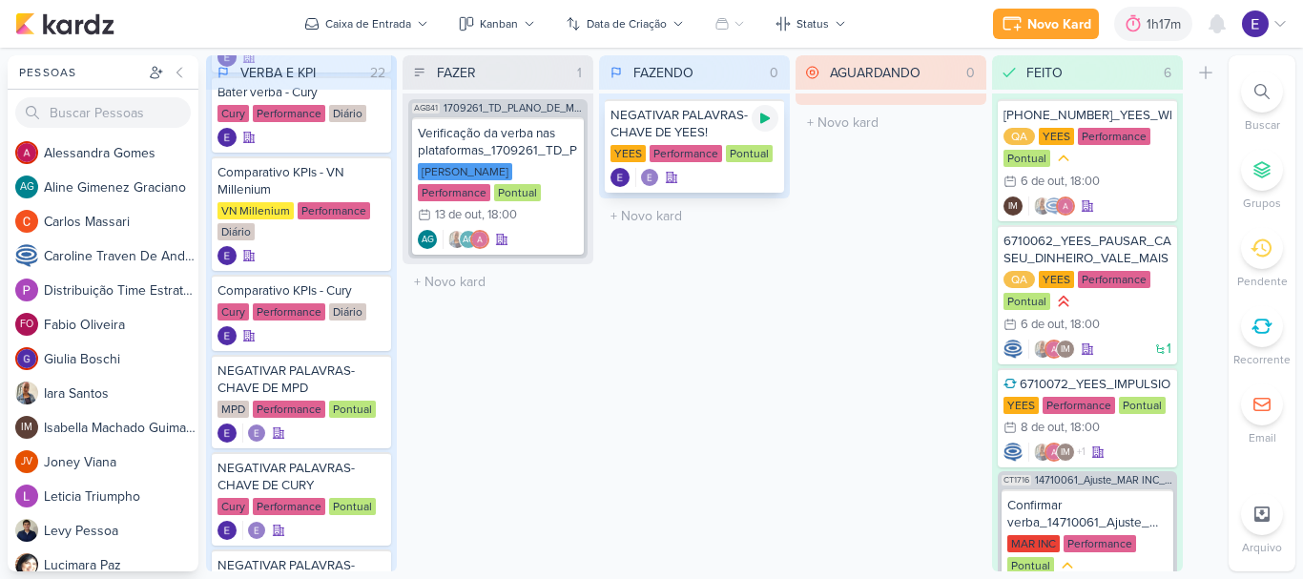
click at [760, 125] on icon at bounding box center [764, 118] width 15 height 15
